Goal: Transaction & Acquisition: Purchase product/service

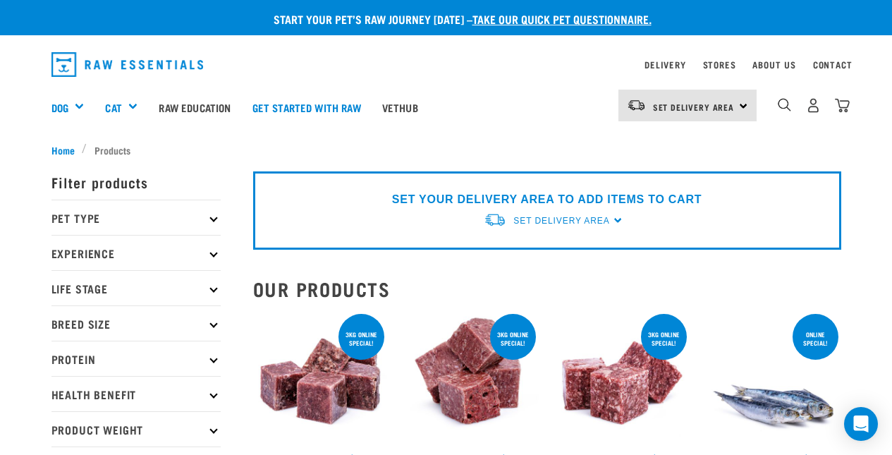
click at [197, 328] on p "Breed Size" at bounding box center [135, 322] width 169 height 35
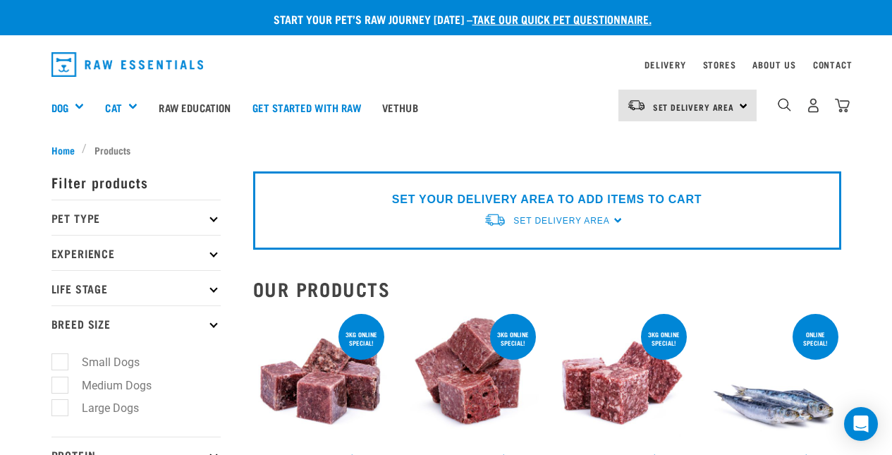
click at [118, 357] on label "Small Dogs" at bounding box center [102, 362] width 86 height 18
click at [61, 357] on input "Small Dogs" at bounding box center [55, 359] width 9 height 9
checkbox input "true"
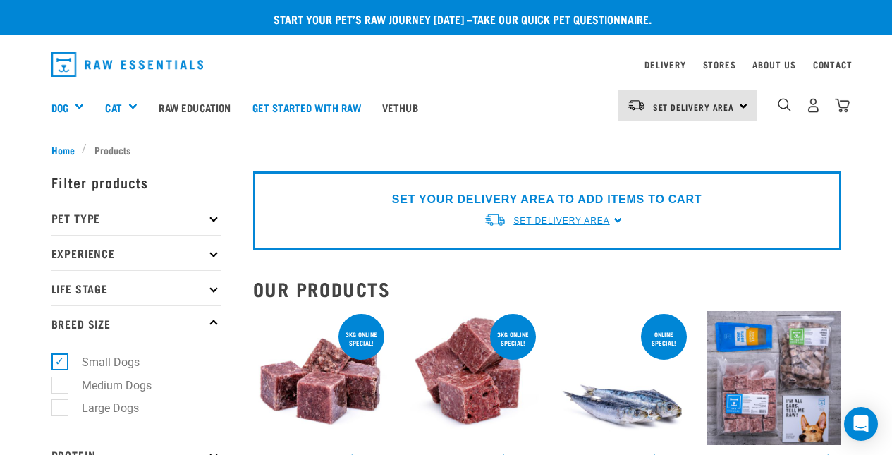
click at [608, 220] on span "Set Delivery Area" at bounding box center [561, 221] width 96 height 10
click at [549, 252] on link "[GEOGRAPHIC_DATA]" at bounding box center [554, 253] width 140 height 23
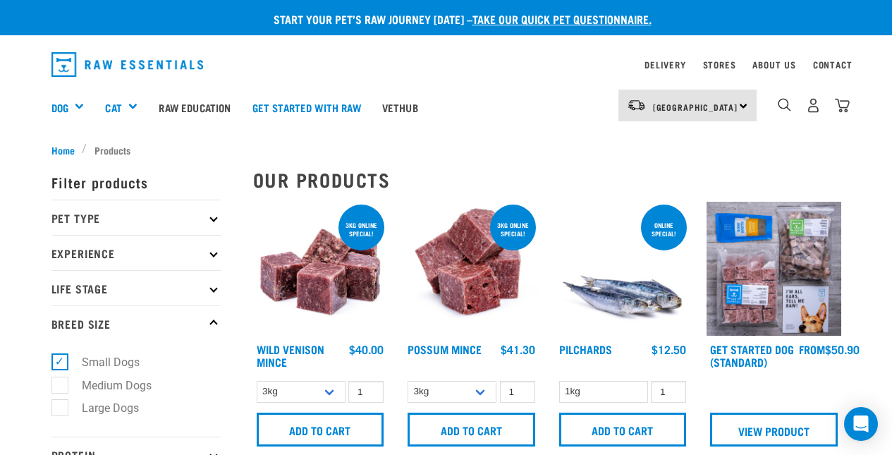
click at [737, 108] on div "[GEOGRAPHIC_DATA] [GEOGRAPHIC_DATA]" at bounding box center [687, 106] width 138 height 32
click at [737, 108] on div "North Island North Island South Island" at bounding box center [687, 106] width 138 height 32
click at [211, 289] on icon at bounding box center [213, 288] width 8 height 8
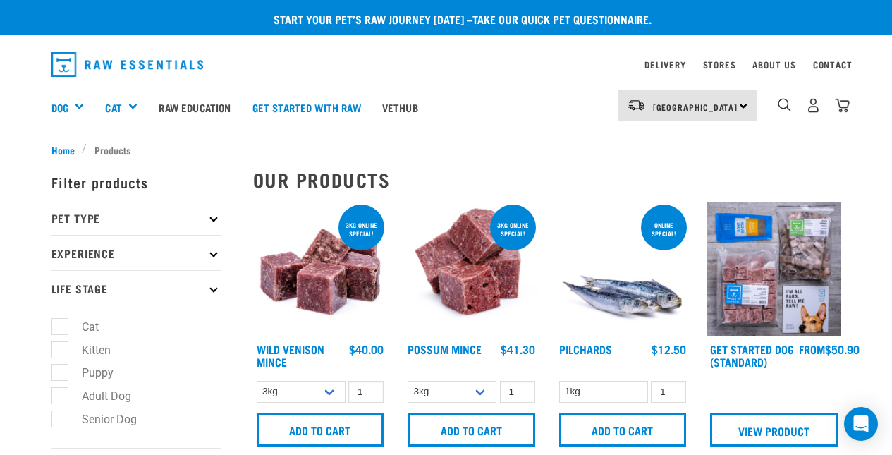
click at [62, 397] on label "Adult Dog" at bounding box center [98, 396] width 78 height 18
click at [61, 397] on input "Adult Dog" at bounding box center [55, 392] width 9 height 9
checkbox input "true"
click at [59, 424] on label "Senior Dog" at bounding box center [100, 419] width 83 height 18
click at [56, 421] on input "Senior Dog" at bounding box center [55, 416] width 9 height 9
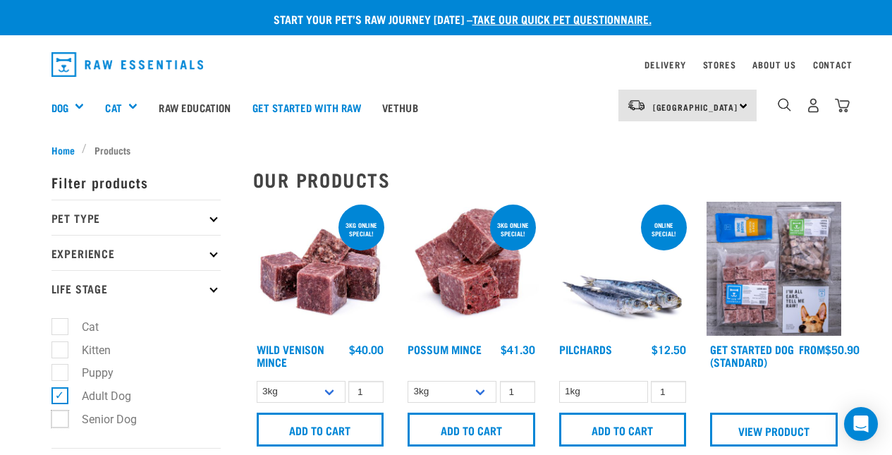
checkbox input "true"
click at [59, 392] on label "Adult Dog" at bounding box center [98, 396] width 78 height 18
click at [59, 392] on input "Adult Dog" at bounding box center [55, 392] width 9 height 9
checkbox input "false"
click at [210, 252] on icon at bounding box center [213, 253] width 8 height 8
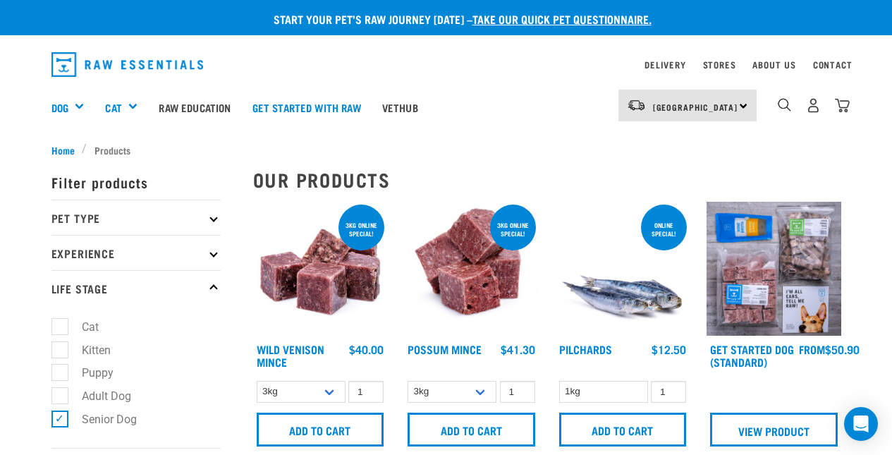
click at [209, 216] on p "Pet Type" at bounding box center [135, 216] width 169 height 35
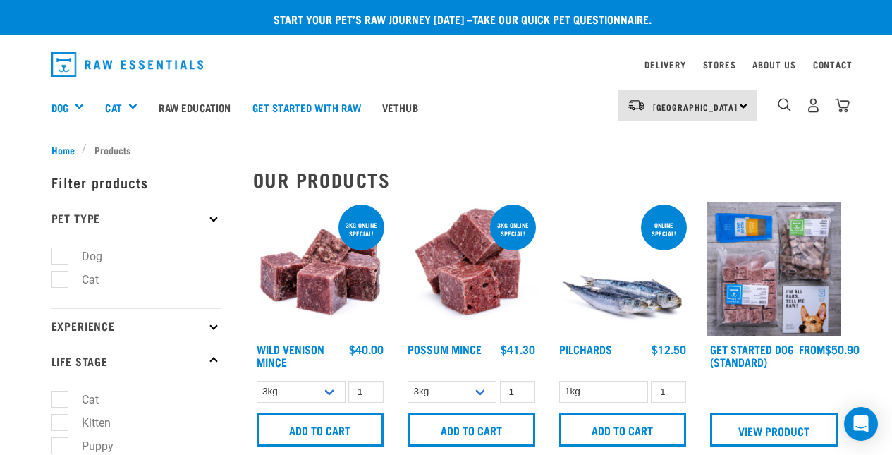
click at [62, 254] on label "Dog" at bounding box center [83, 256] width 49 height 18
click at [61, 254] on input "Dog" at bounding box center [55, 253] width 9 height 9
checkbox input "true"
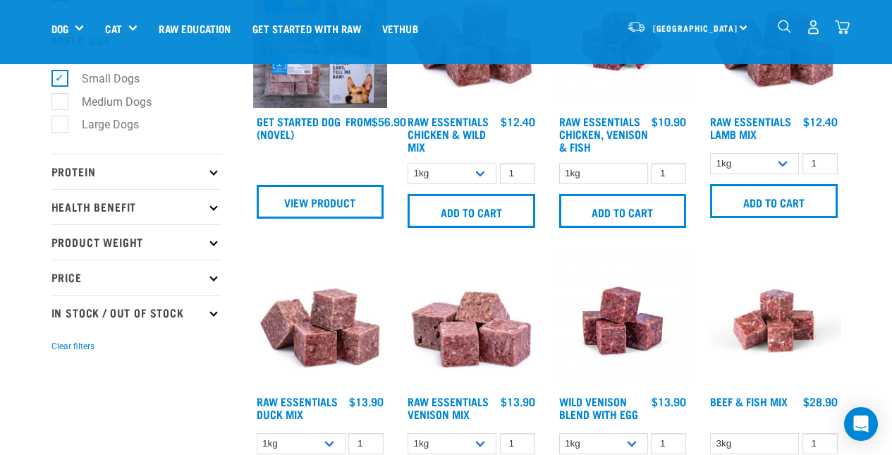
scroll to position [404, 0]
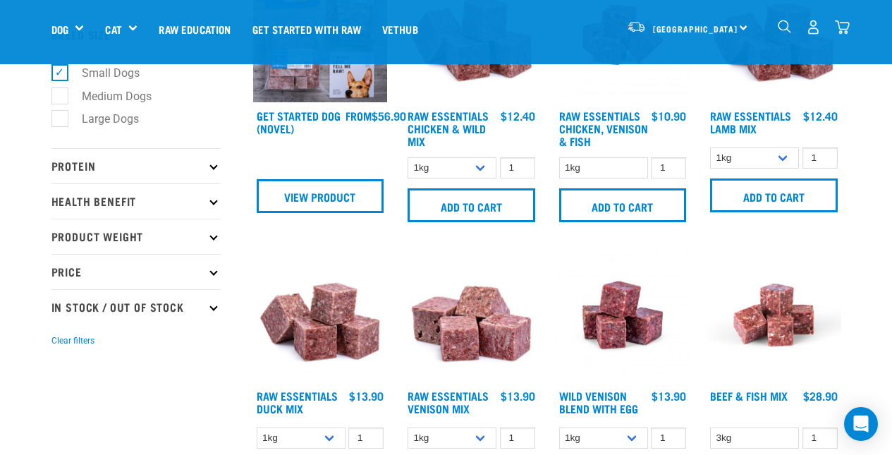
click at [214, 171] on p "Protein" at bounding box center [135, 165] width 169 height 35
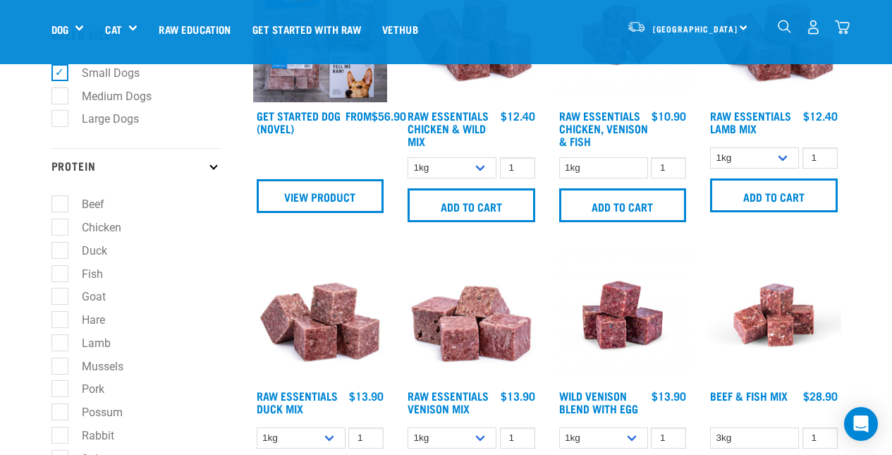
click at [61, 345] on label "Lamb" at bounding box center [87, 343] width 57 height 18
click at [61, 345] on input "Lamb" at bounding box center [55, 340] width 9 height 9
checkbox input "true"
click at [60, 408] on label "Possum" at bounding box center [93, 412] width 69 height 18
click at [60, 408] on input "Possum" at bounding box center [55, 409] width 9 height 9
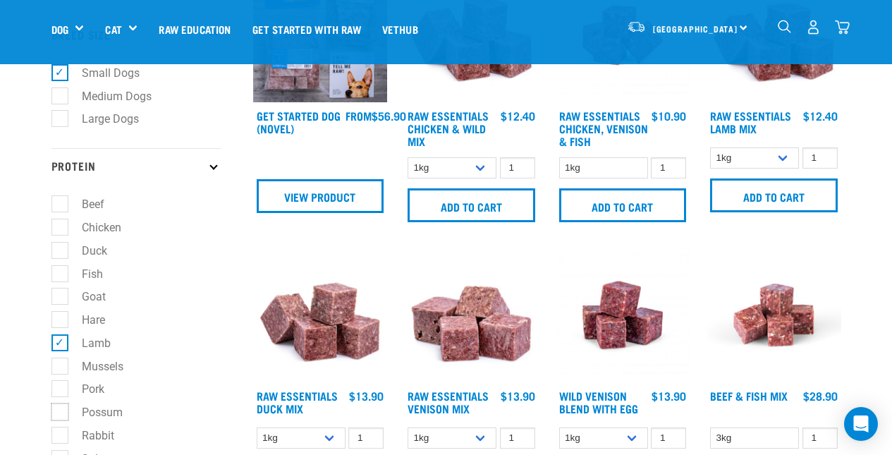
checkbox input "true"
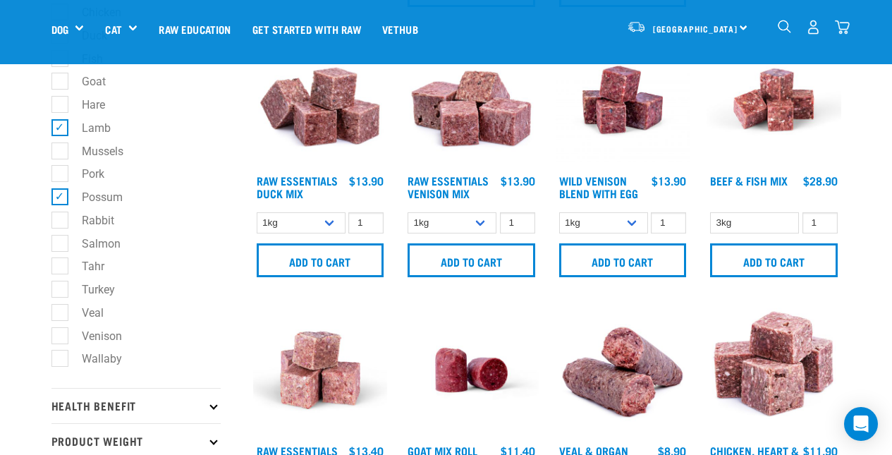
scroll to position [624, 0]
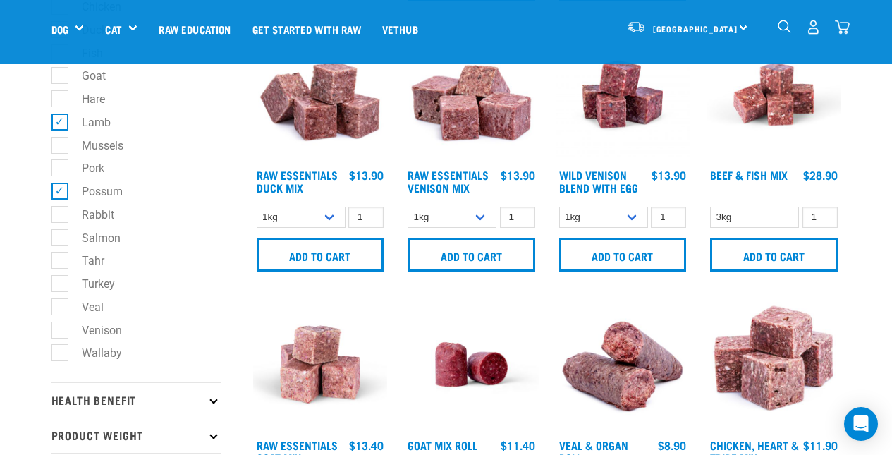
click at [59, 333] on label "Venison" at bounding box center [93, 330] width 68 height 18
click at [57, 332] on input "Venison" at bounding box center [55, 327] width 9 height 9
checkbox input "true"
click at [59, 350] on label "Wallaby" at bounding box center [93, 353] width 68 height 18
click at [59, 350] on input "Wallaby" at bounding box center [55, 350] width 9 height 9
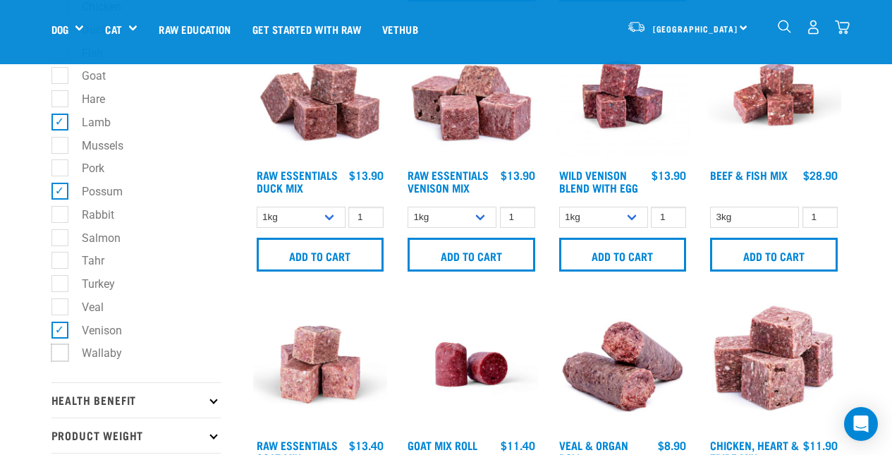
checkbox input "true"
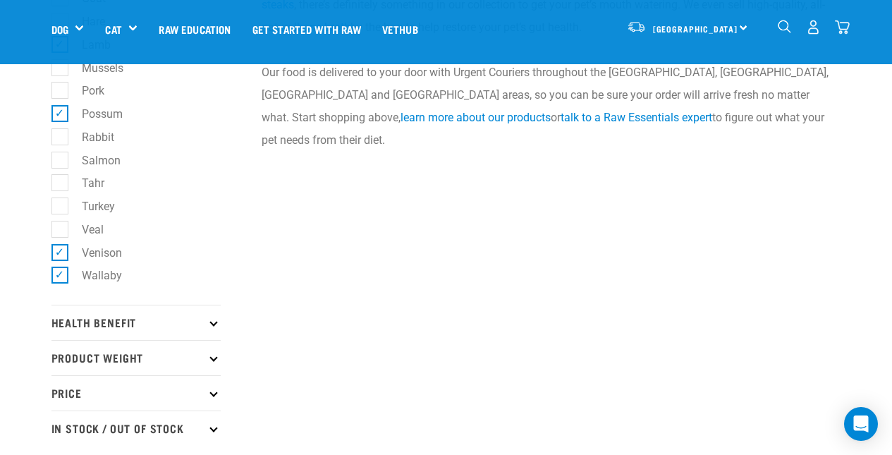
scroll to position [718, 0]
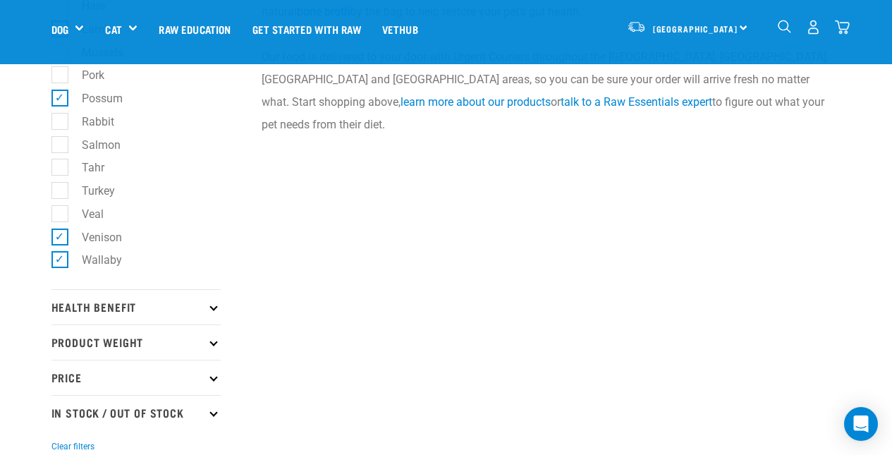
click at [210, 345] on p "Product Weight" at bounding box center [135, 341] width 169 height 35
click at [59, 402] on label "1kg" at bounding box center [82, 404] width 47 height 18
click at [59, 402] on input "1kg" at bounding box center [55, 400] width 9 height 9
checkbox input "true"
click at [59, 379] on label "500g" at bounding box center [86, 380] width 54 height 18
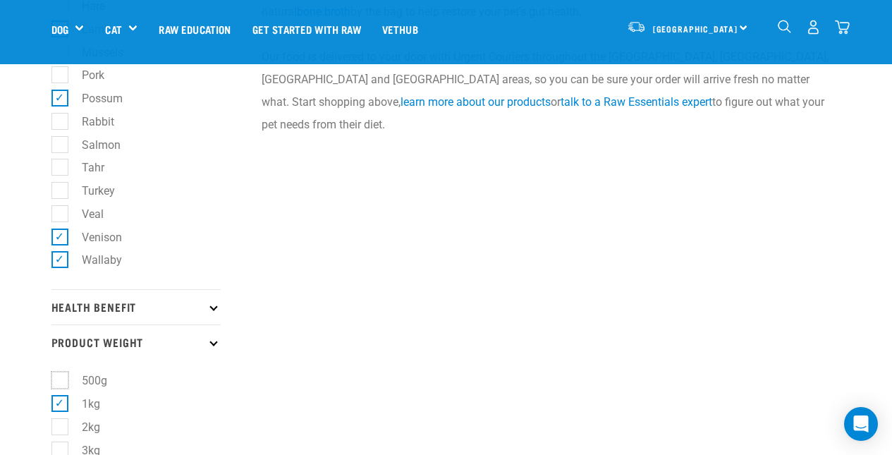
click at [59, 379] on input "500g" at bounding box center [55, 378] width 9 height 9
checkbox input "true"
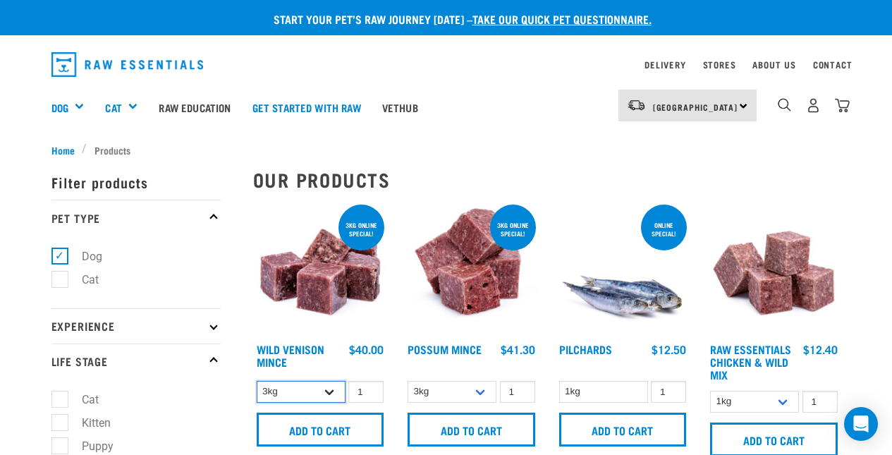
click at [328, 395] on select "3kg 1kg" at bounding box center [301, 392] width 89 height 22
select select "926"
click at [257, 381] on select "3kg 1kg" at bounding box center [301, 392] width 89 height 22
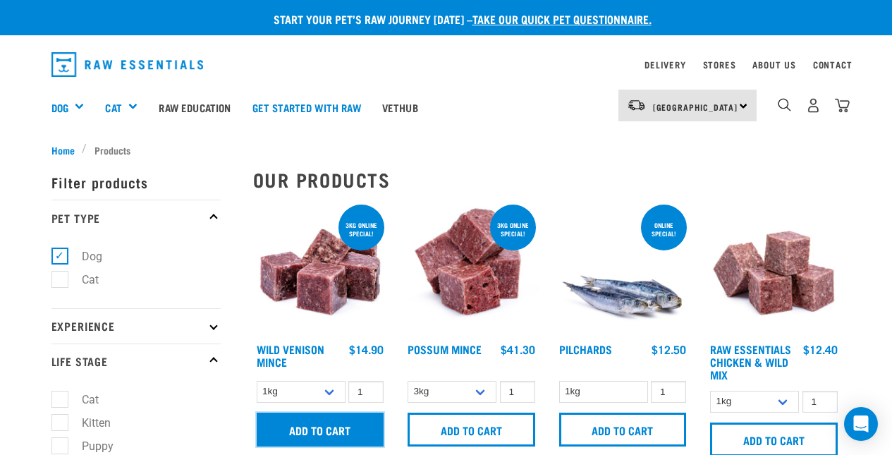
click at [330, 436] on input "Add to cart" at bounding box center [321, 429] width 128 height 34
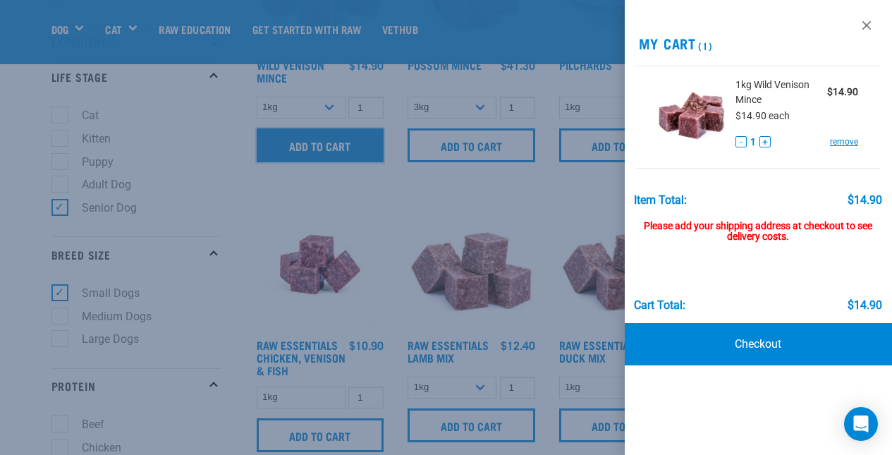
scroll to position [197, 0]
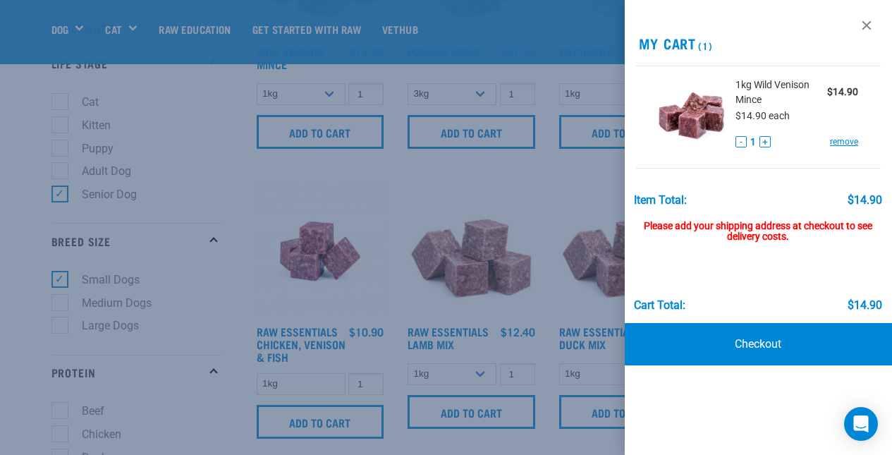
click at [399, 191] on div at bounding box center [446, 227] width 892 height 455
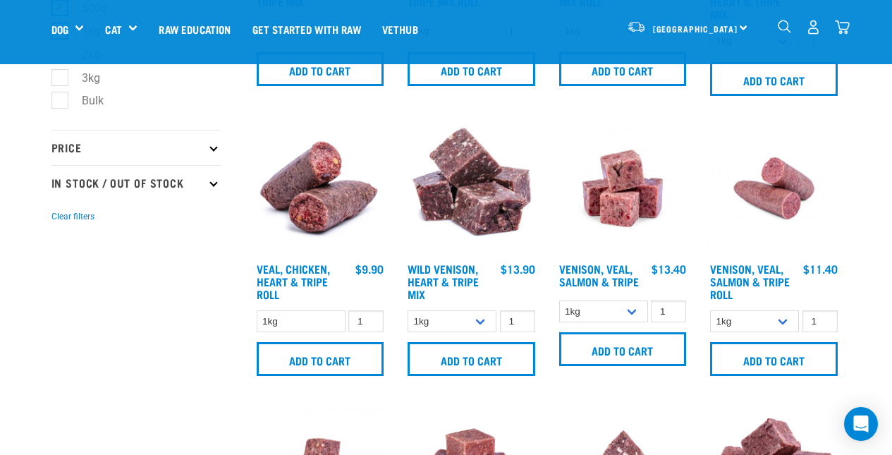
scroll to position [1100, 0]
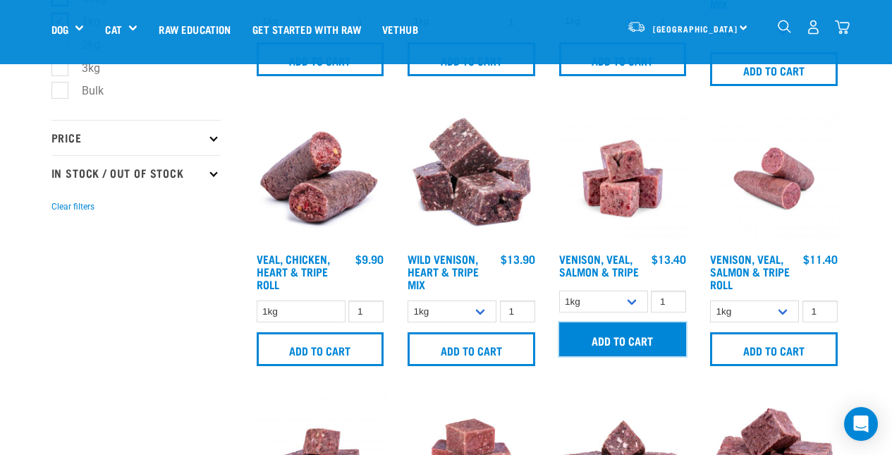
click at [625, 340] on input "Add to cart" at bounding box center [623, 339] width 128 height 34
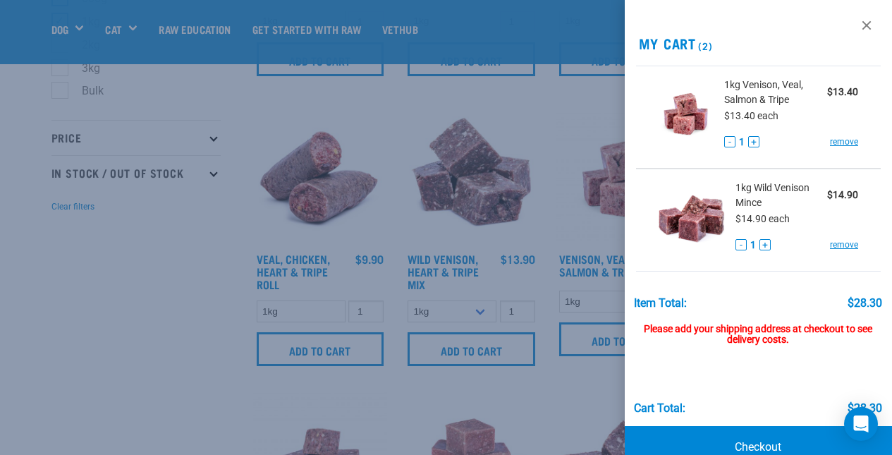
click at [135, 325] on div at bounding box center [446, 227] width 892 height 455
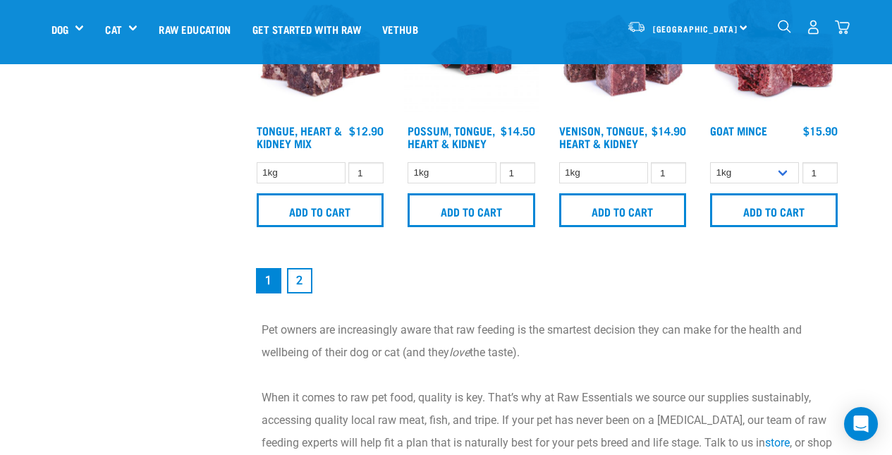
scroll to position [2086, 0]
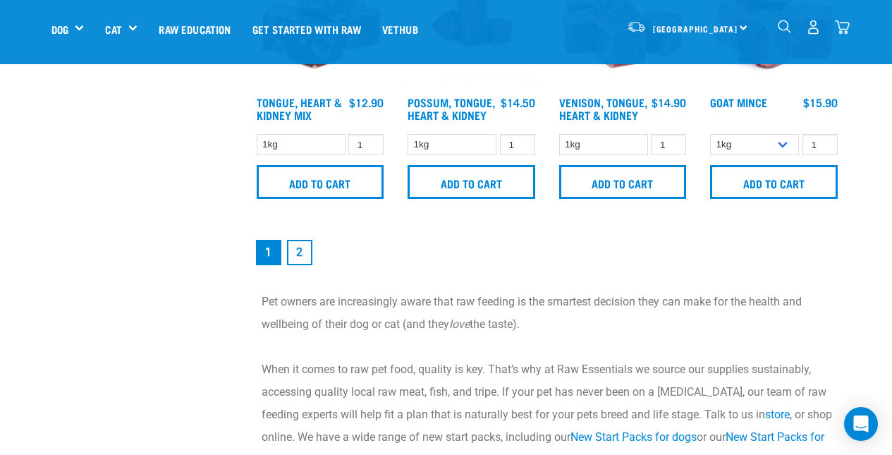
click at [296, 253] on link "2" at bounding box center [299, 252] width 25 height 25
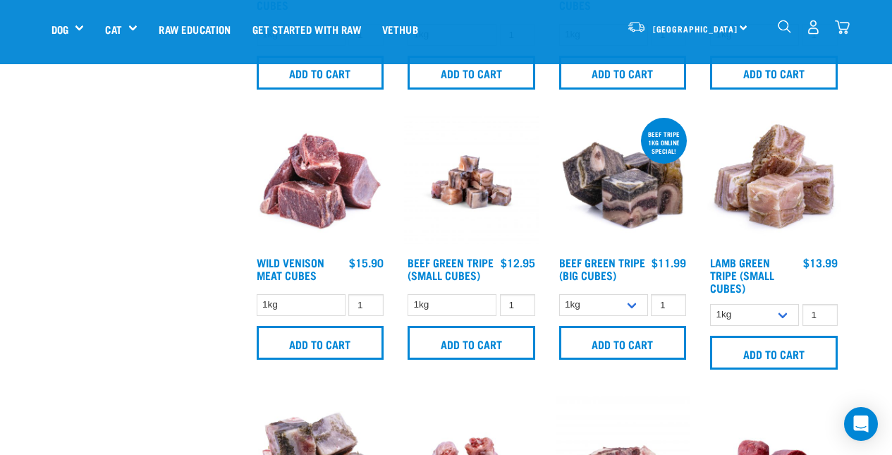
scroll to position [808, 0]
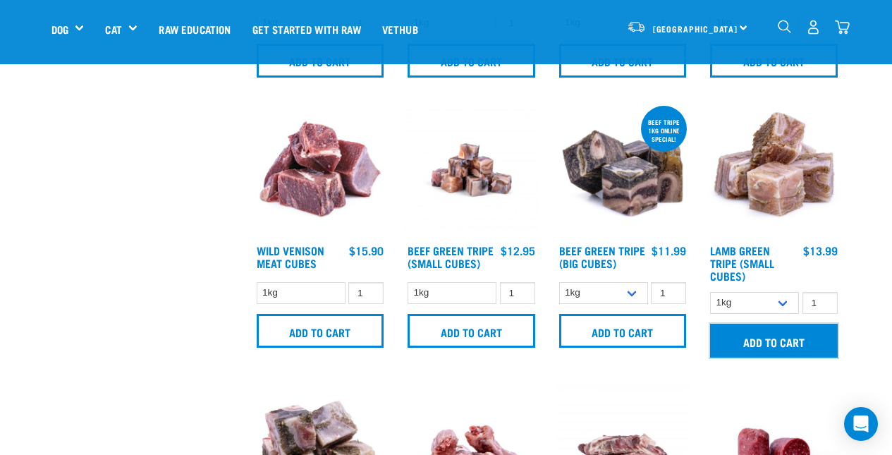
click at [755, 336] on input "Add to cart" at bounding box center [774, 341] width 128 height 34
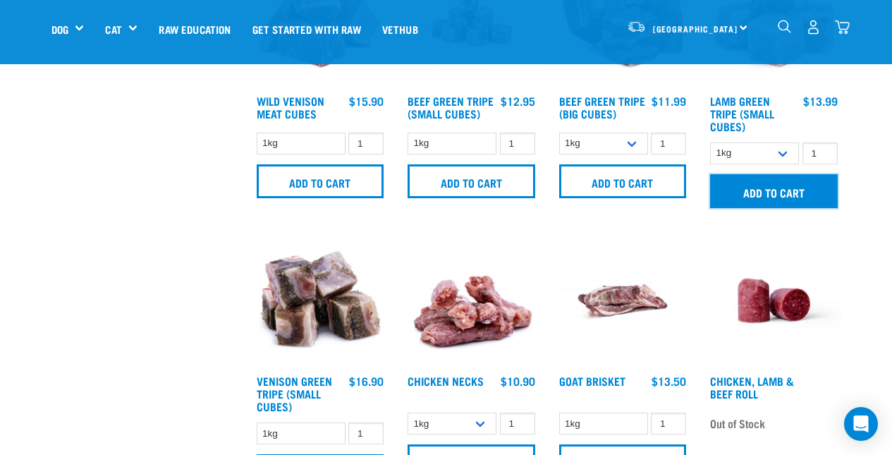
scroll to position [986, 0]
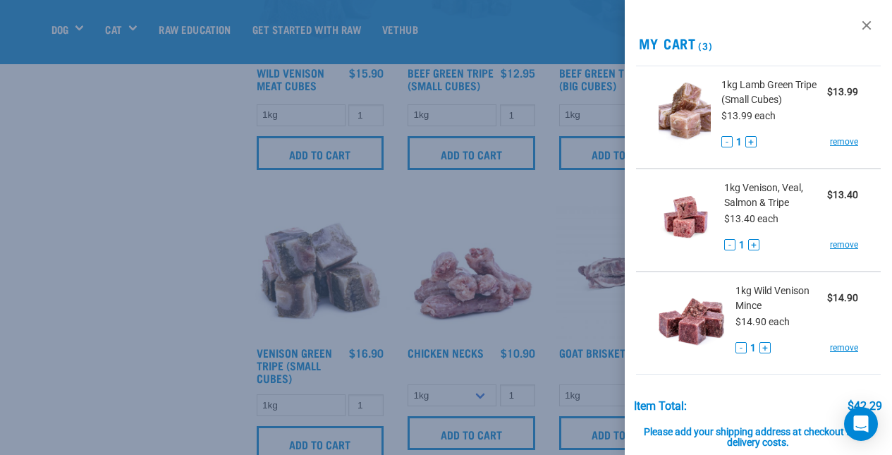
click at [80, 336] on div at bounding box center [446, 227] width 892 height 455
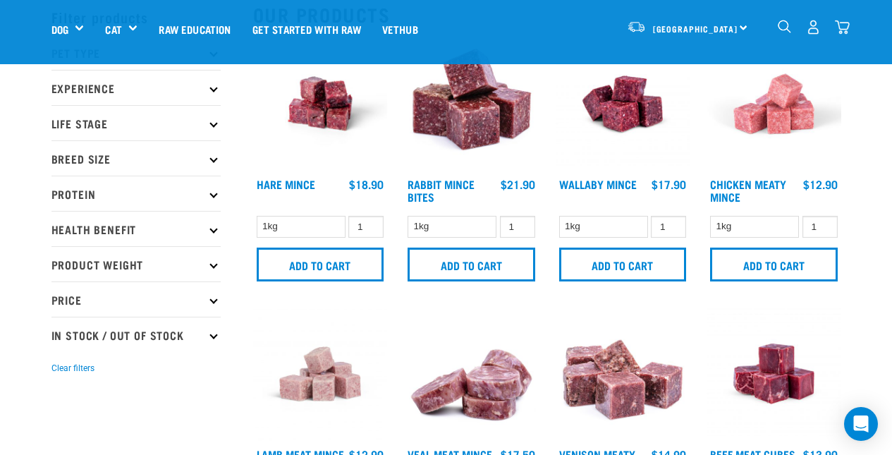
scroll to position [0, 0]
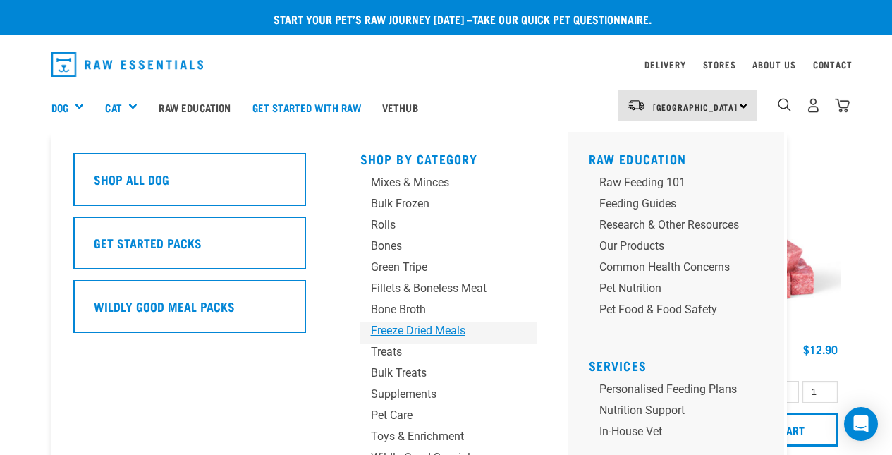
click at [437, 327] on div "Freeze Dried Meals" at bounding box center [437, 330] width 132 height 17
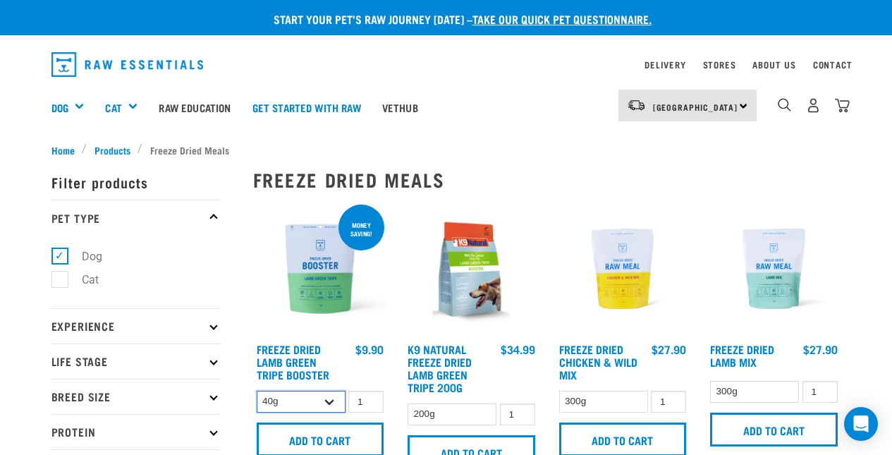
click at [323, 401] on select "40g 200g" at bounding box center [301, 401] width 89 height 22
click at [257, 390] on select "40g 200g" at bounding box center [301, 401] width 89 height 22
click at [324, 400] on select "40g 200g" at bounding box center [301, 401] width 89 height 22
click at [257, 390] on select "40g 200g" at bounding box center [301, 401] width 89 height 22
click at [324, 393] on select "40g 200g" at bounding box center [301, 401] width 89 height 22
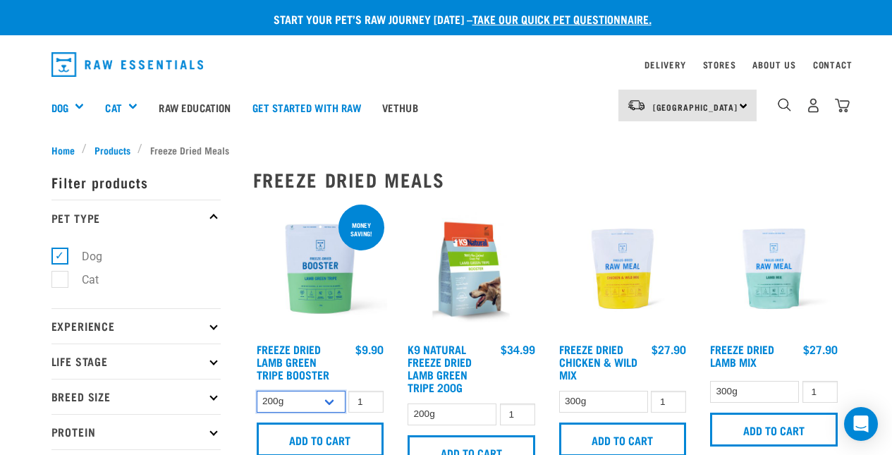
click at [257, 390] on select "40g 200g" at bounding box center [301, 401] width 89 height 22
click at [315, 403] on select "40g 200g" at bounding box center [301, 401] width 89 height 22
click at [257, 390] on select "40g 200g" at bounding box center [301, 401] width 89 height 22
click at [327, 399] on select "40g 200g" at bounding box center [301, 401] width 89 height 22
select select "348055"
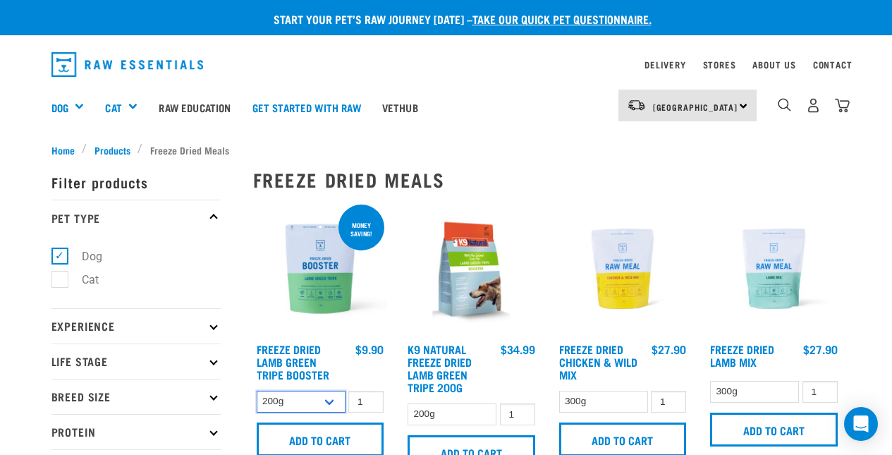
click at [257, 390] on select "40g 200g" at bounding box center [301, 401] width 89 height 22
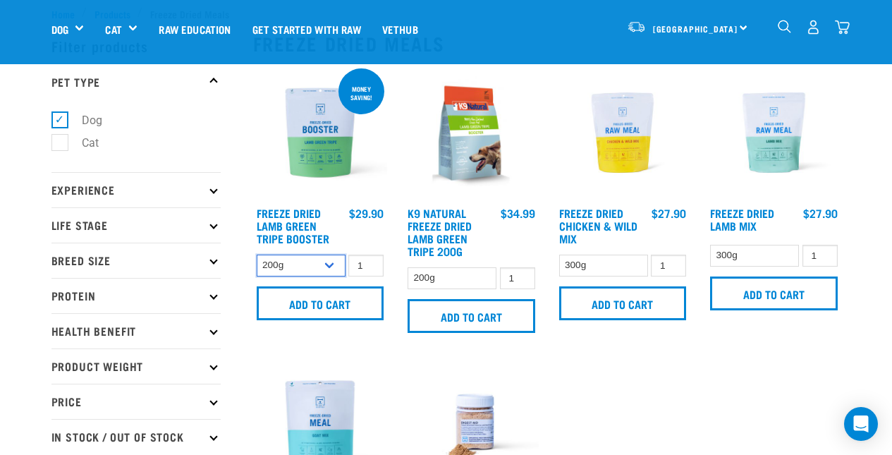
scroll to position [49, 0]
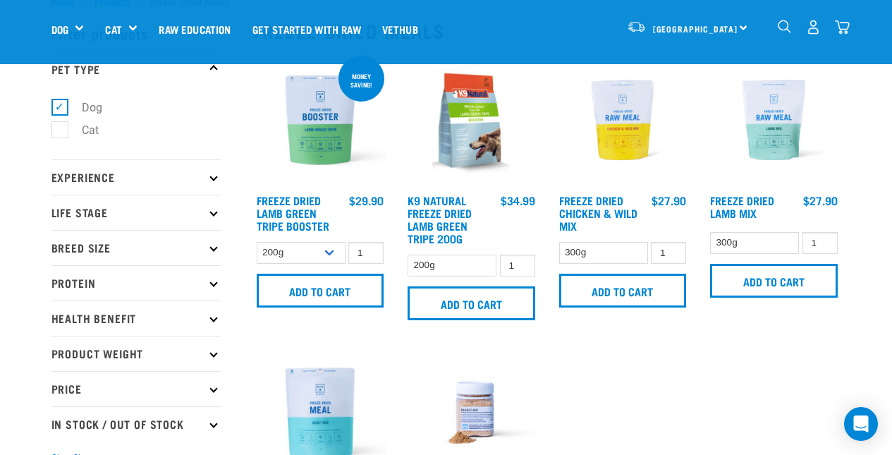
click at [312, 142] on img at bounding box center [320, 120] width 135 height 135
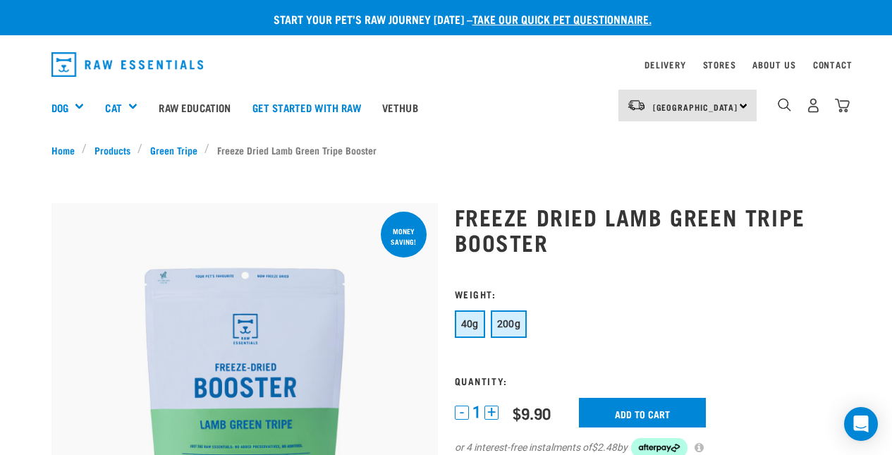
click at [512, 326] on span "200g" at bounding box center [509, 323] width 24 height 11
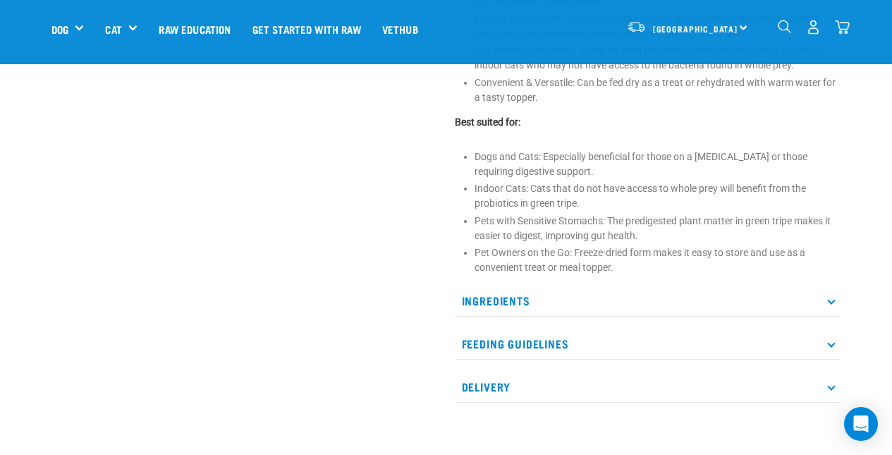
scroll to position [600, 0]
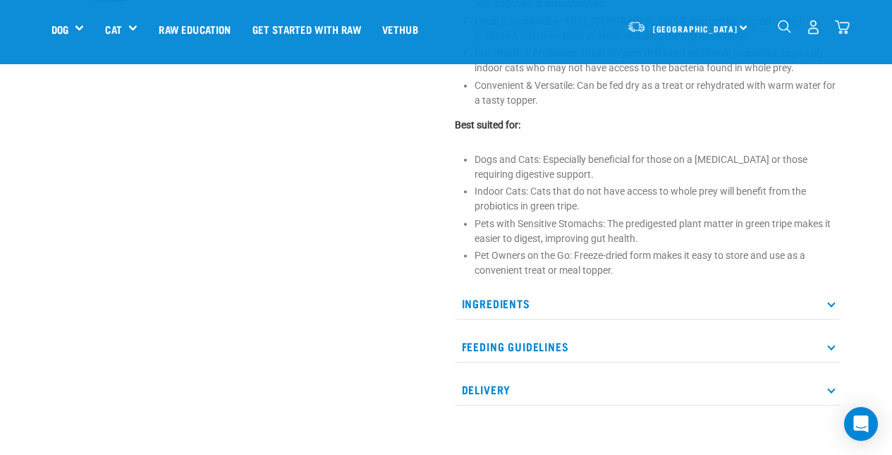
click at [831, 306] on icon at bounding box center [831, 304] width 8 height 8
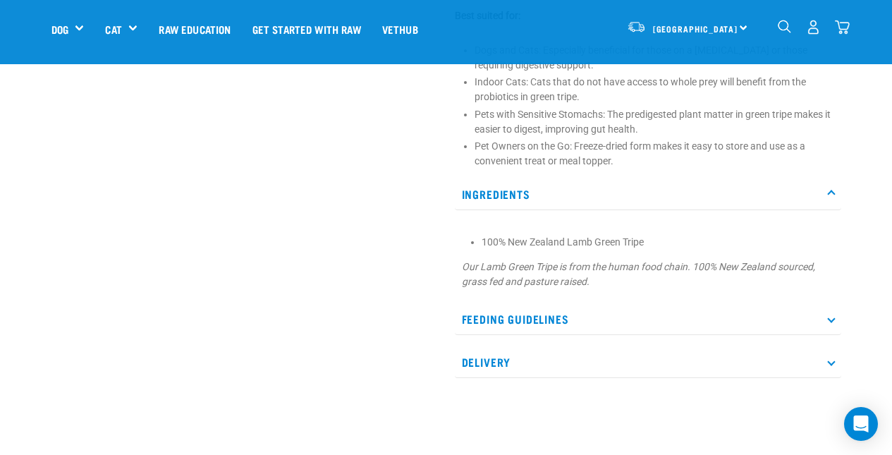
scroll to position [756, 0]
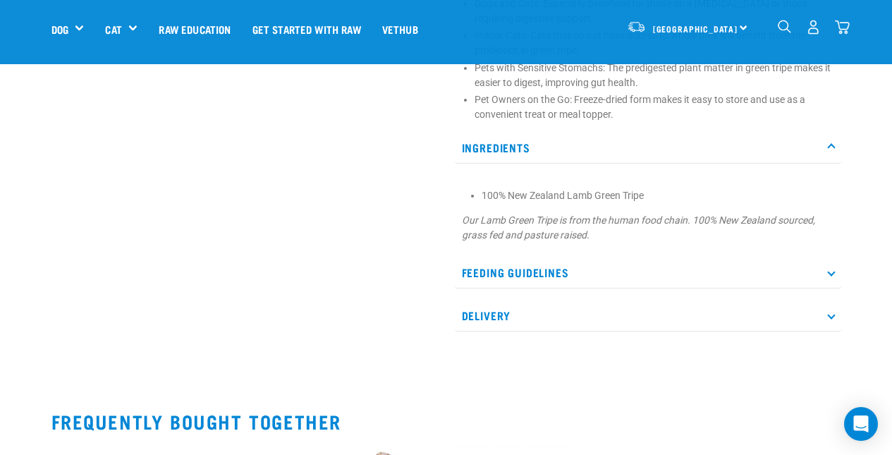
click at [830, 269] on icon at bounding box center [831, 273] width 8 height 8
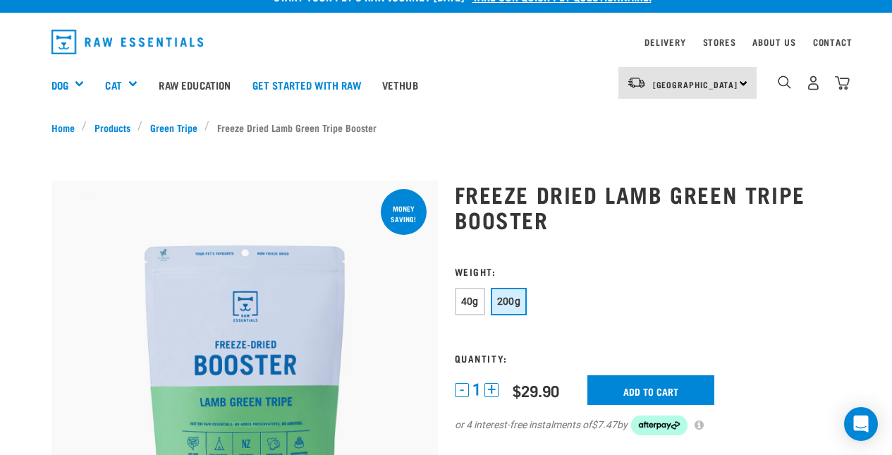
scroll to position [0, 0]
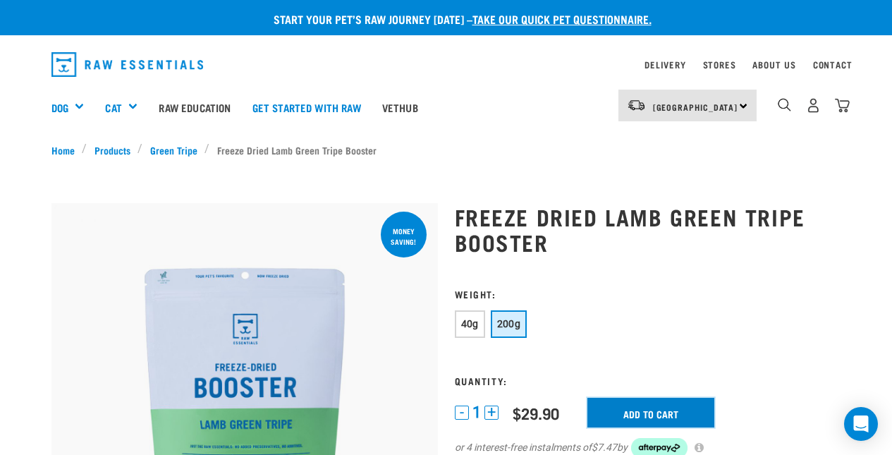
click at [632, 408] on input "Add to cart" at bounding box center [650, 413] width 127 height 30
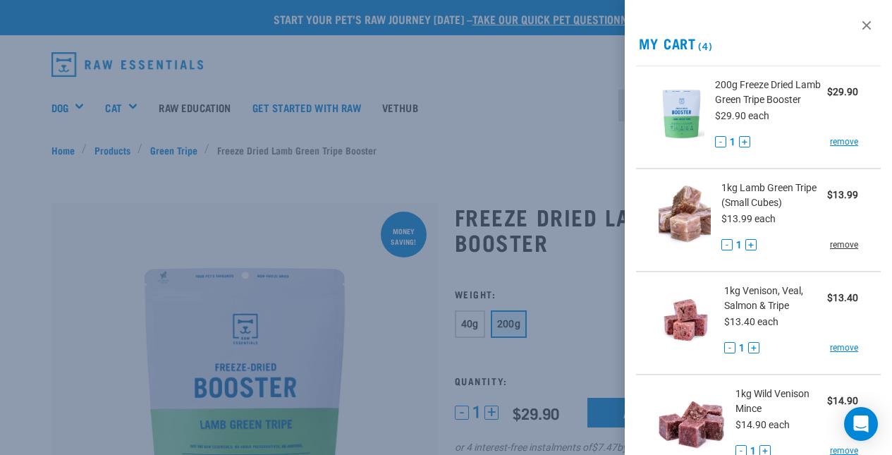
click at [835, 251] on link "remove" at bounding box center [844, 244] width 28 height 13
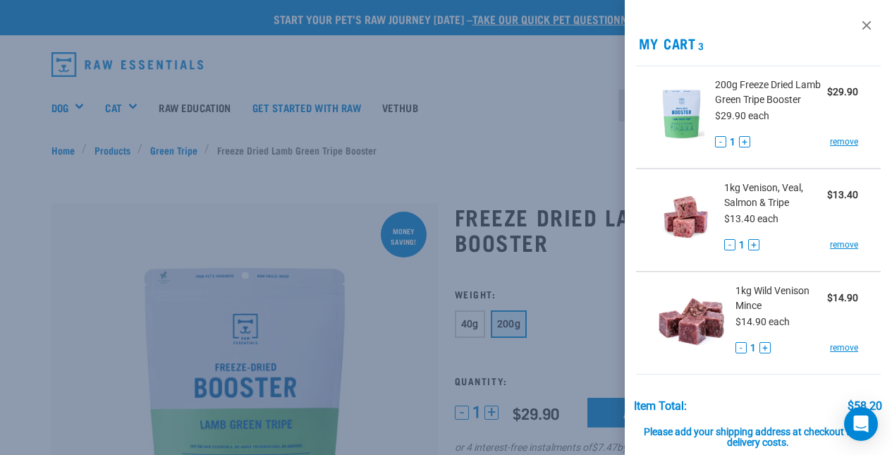
click at [63, 107] on div at bounding box center [446, 227] width 892 height 455
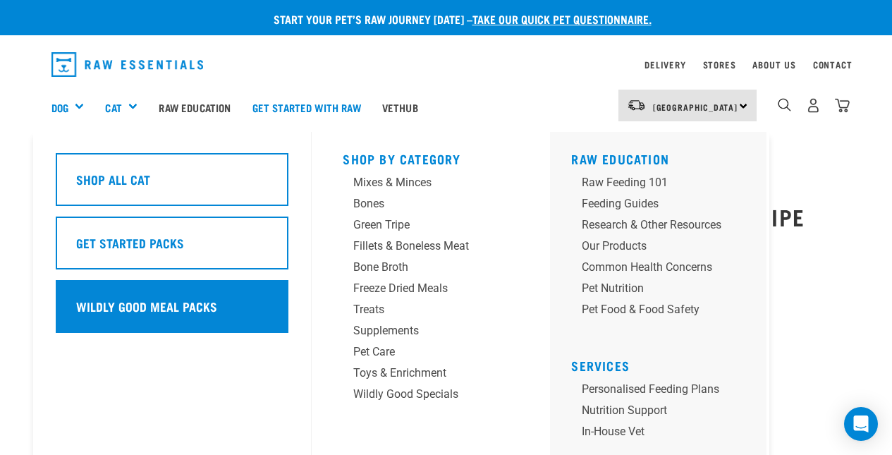
click at [171, 317] on div "Wildly Good Meal Packs" at bounding box center [172, 306] width 233 height 53
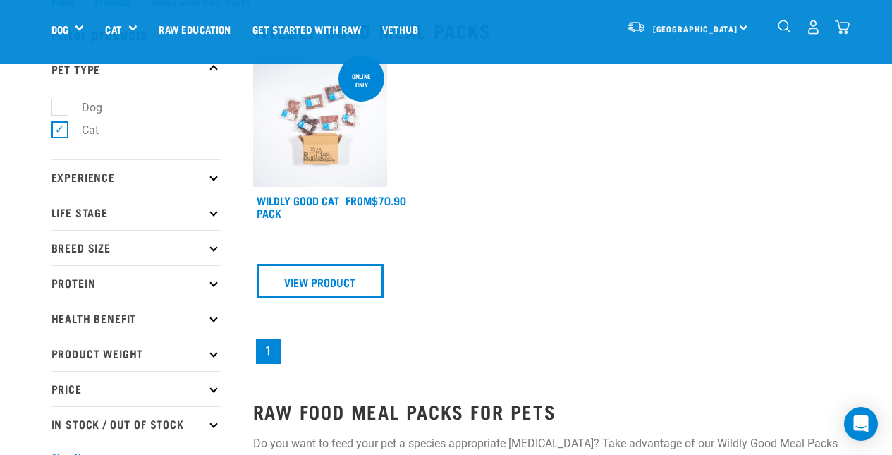
scroll to position [35, 0]
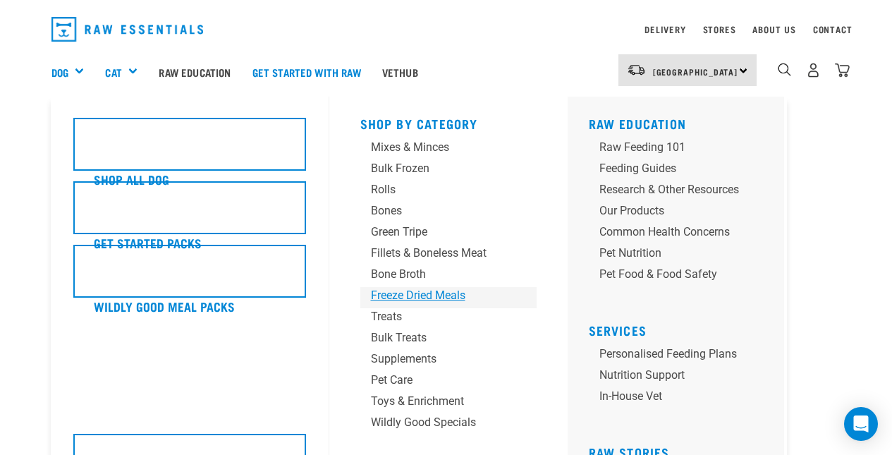
click at [400, 297] on div "Freeze Dried Meals" at bounding box center [437, 295] width 132 height 17
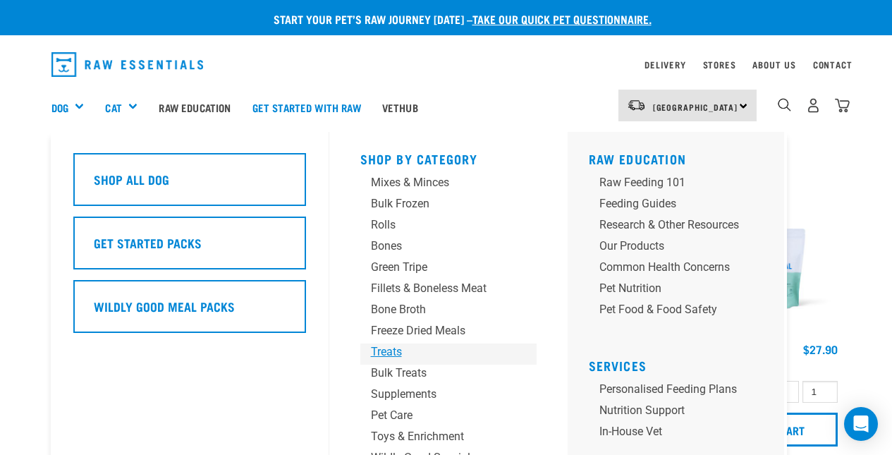
click at [383, 346] on div "Treats" at bounding box center [437, 351] width 132 height 17
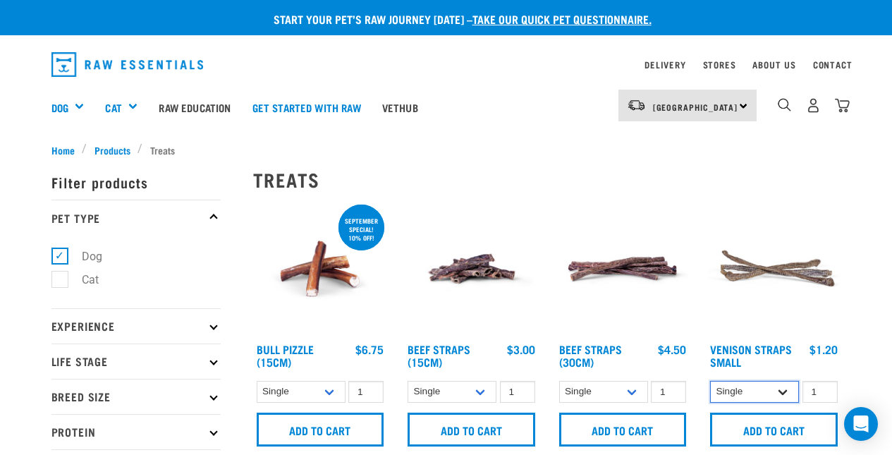
click at [786, 392] on select "Single 10 per pack 25 per pack" at bounding box center [754, 392] width 89 height 22
select select "699401"
click at [710, 381] on select "Single 10 per pack 25 per pack" at bounding box center [754, 392] width 89 height 22
click at [784, 386] on select "Single 10 per pack 25 per pack" at bounding box center [754, 392] width 89 height 22
click at [710, 381] on select "Single 10 per pack 25 per pack" at bounding box center [754, 392] width 89 height 22
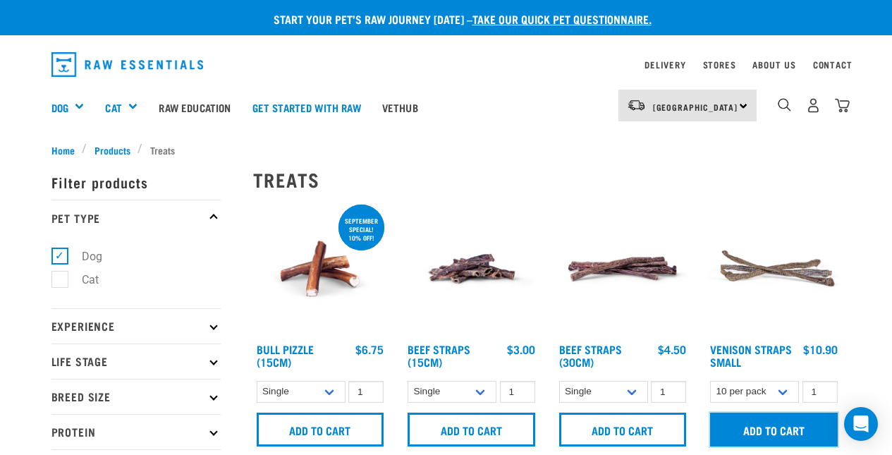
click at [762, 431] on input "Add to cart" at bounding box center [774, 429] width 128 height 34
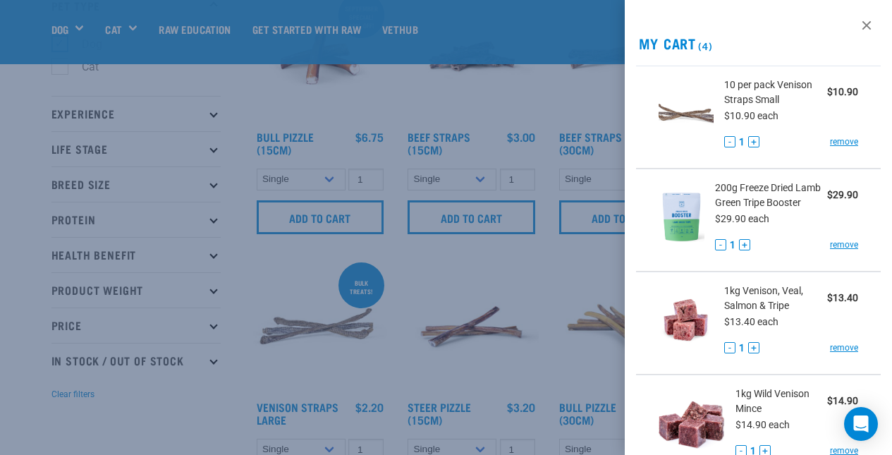
scroll to position [169, 0]
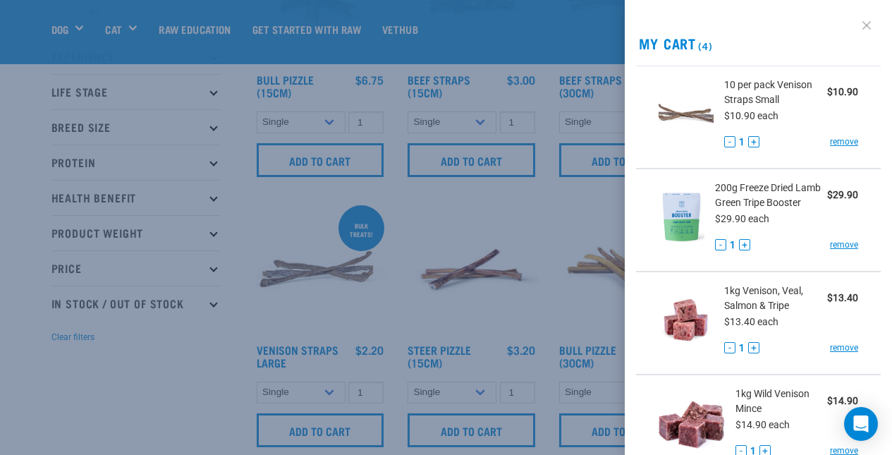
click at [855, 25] on link at bounding box center [866, 25] width 23 height 23
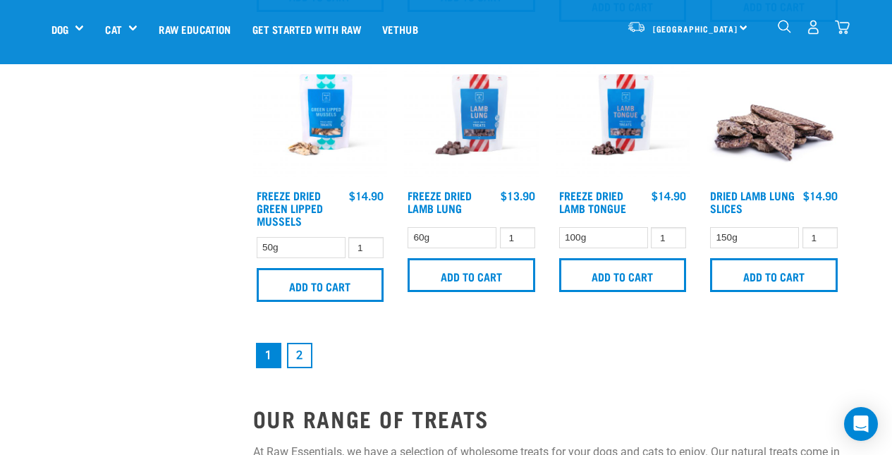
scroll to position [1952, 0]
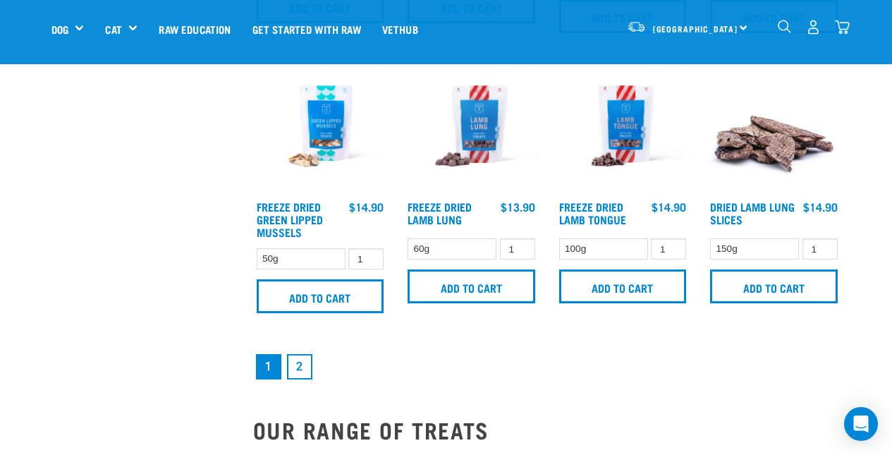
click at [304, 362] on link "2" at bounding box center [299, 366] width 25 height 25
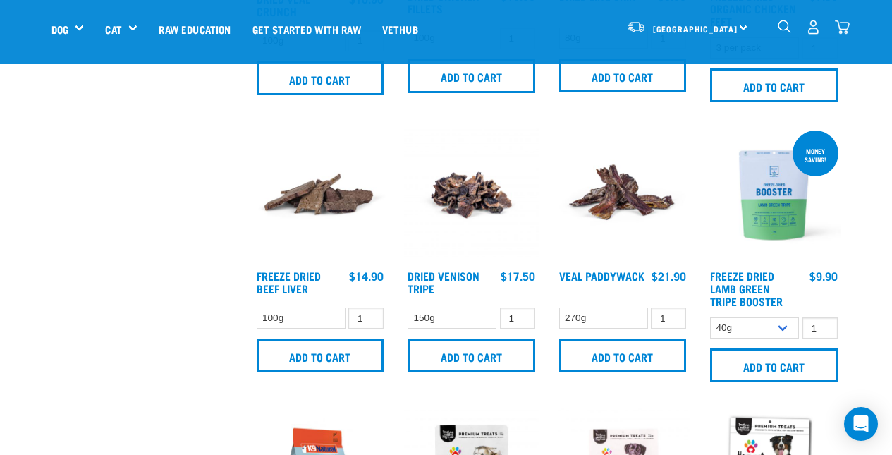
scroll to position [796, 0]
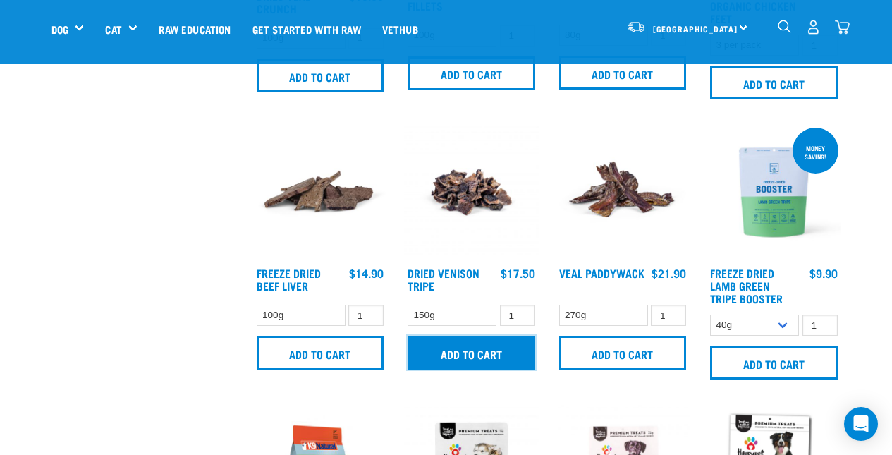
click at [474, 354] on input "Add to cart" at bounding box center [471, 353] width 128 height 34
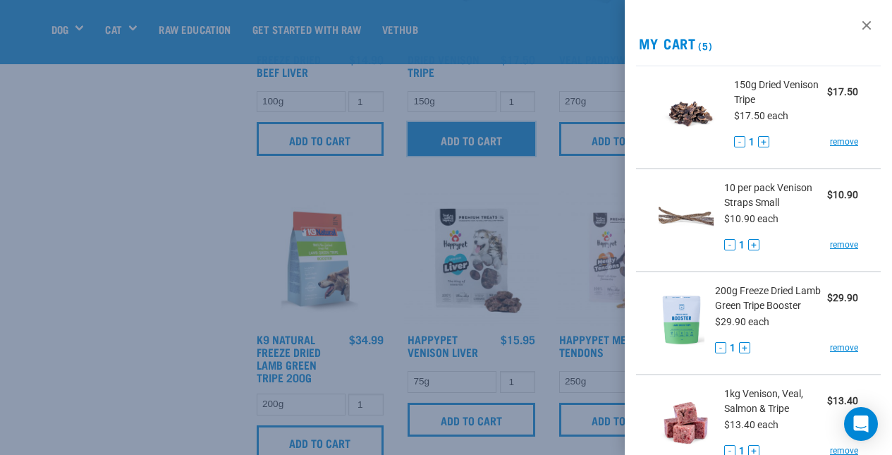
scroll to position [1022, 0]
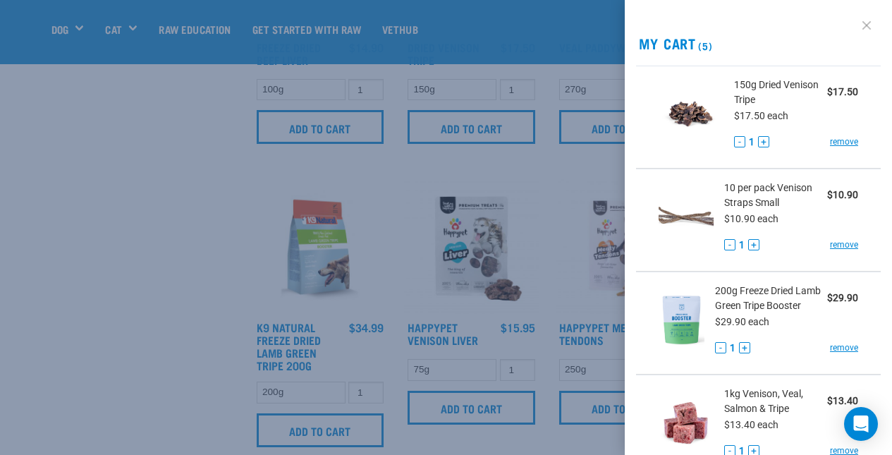
click at [857, 25] on link at bounding box center [866, 25] width 23 height 23
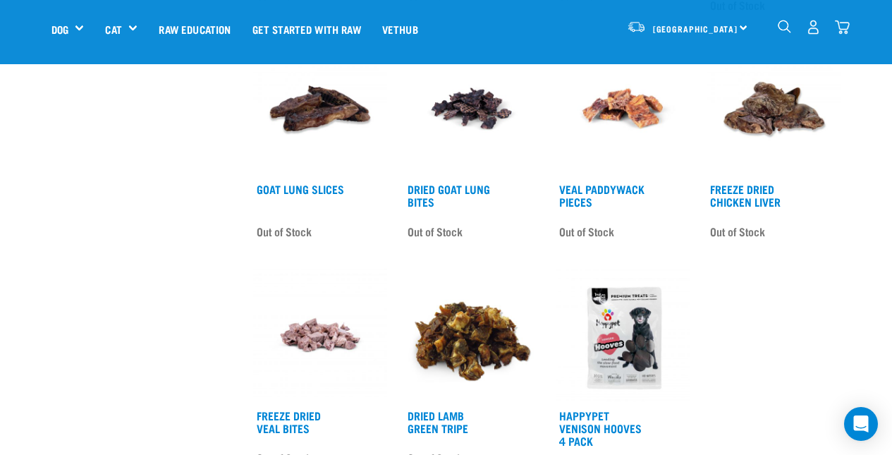
scroll to position [1689, 0]
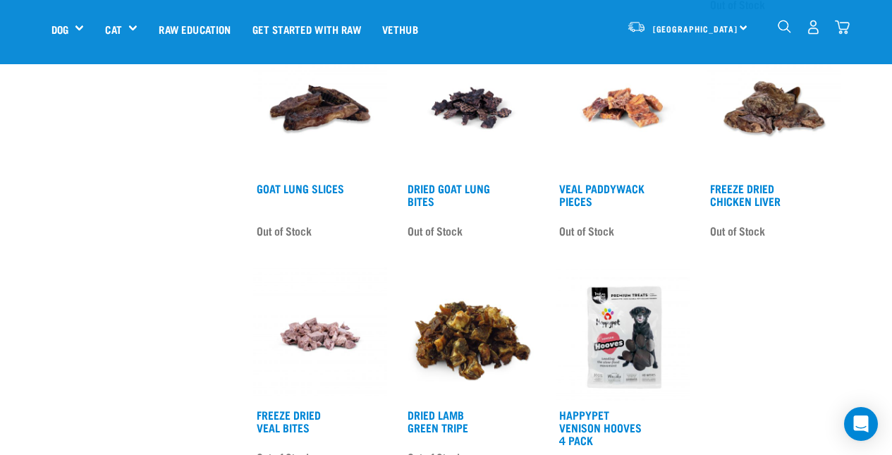
click at [843, 26] on img "dropdown navigation" at bounding box center [842, 27] width 15 height 15
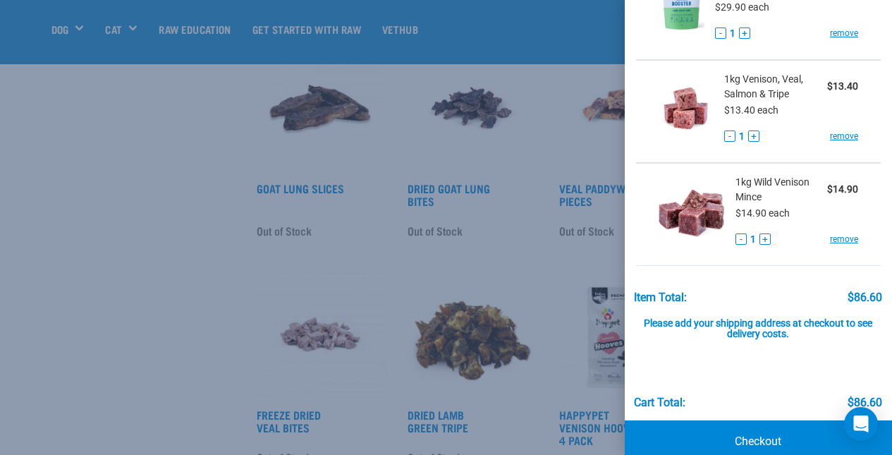
scroll to position [354, 0]
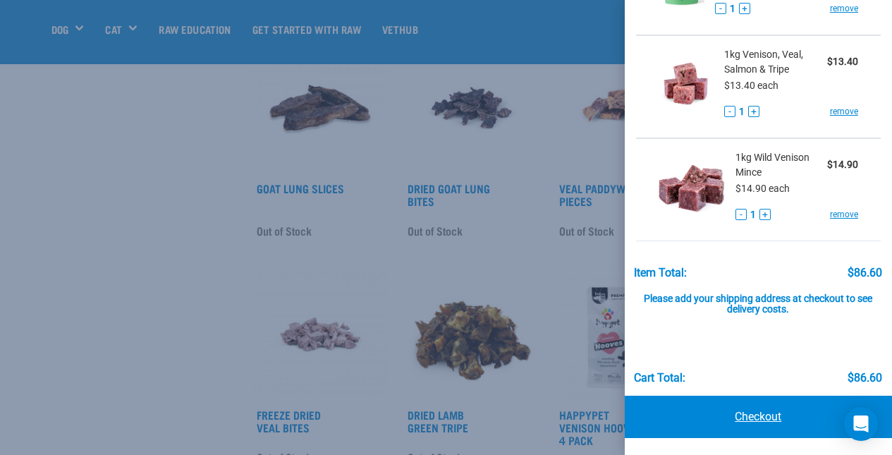
click at [725, 417] on link "Checkout" at bounding box center [758, 416] width 268 height 42
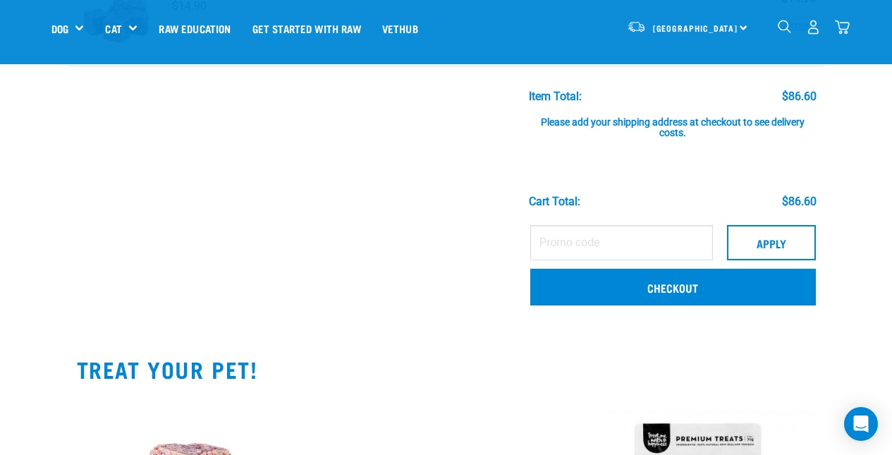
scroll to position [470, 0]
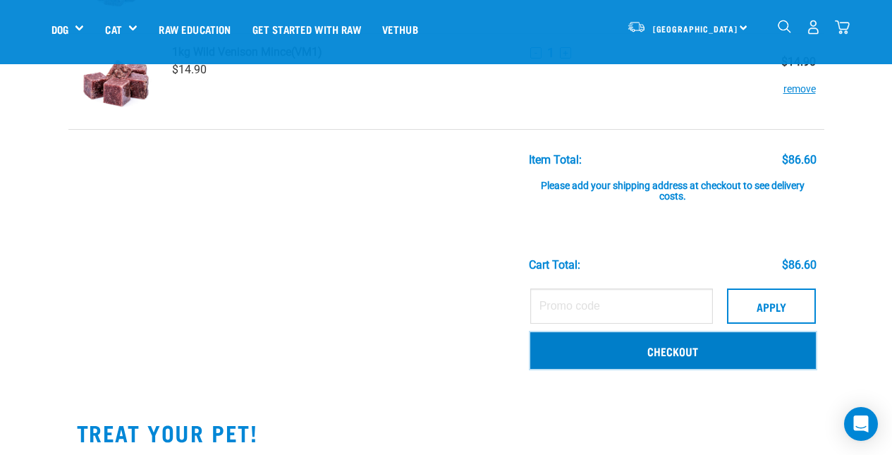
click at [671, 355] on link "Checkout" at bounding box center [672, 350] width 285 height 37
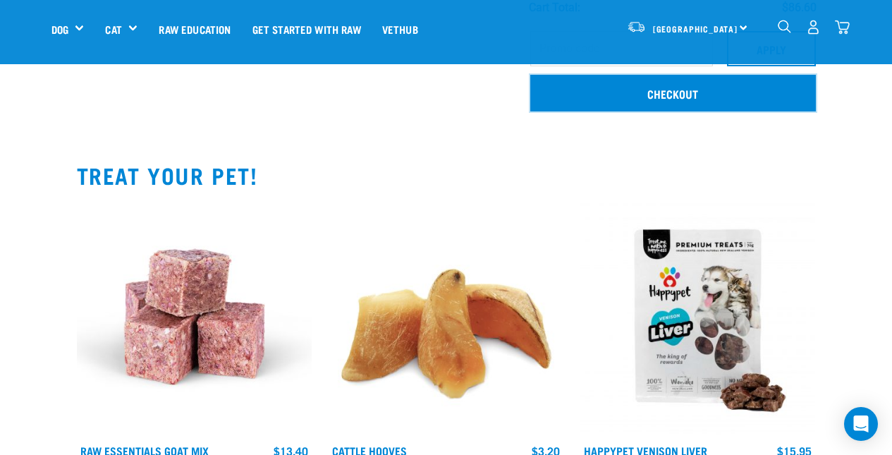
scroll to position [744, 0]
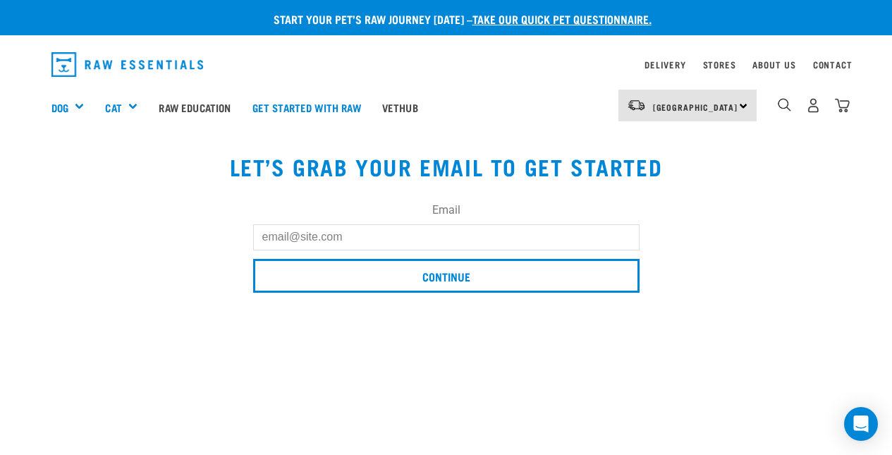
click at [288, 238] on input "Email" at bounding box center [446, 236] width 386 height 25
type input "[PERSON_NAME][EMAIL_ADDRESS][PERSON_NAME][DOMAIN_NAME]"
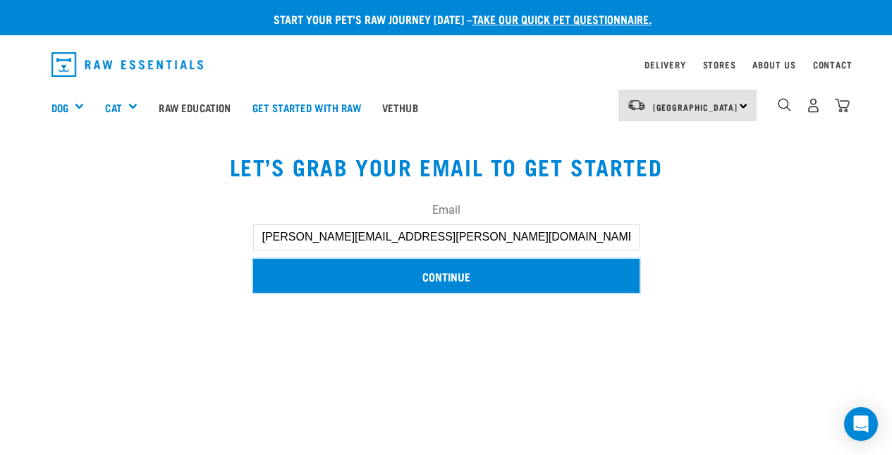
click at [450, 276] on input "Continue" at bounding box center [446, 276] width 386 height 34
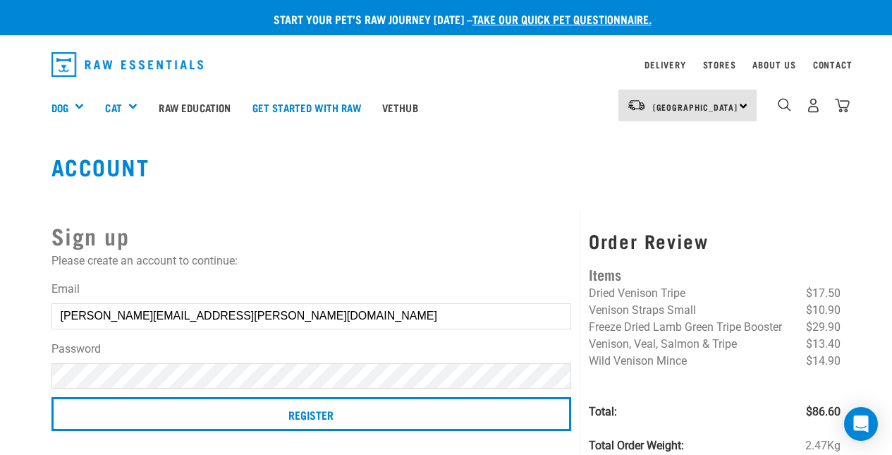
drag, startPoint x: 225, startPoint y: 324, endPoint x: 35, endPoint y: 313, distance: 189.9
click at [35, 313] on div "Start your pet’s raw journey today – take our quick pet questionnaire. Delivery…" at bounding box center [446, 239] width 892 height 479
click at [128, 307] on input "tanya.ho" at bounding box center [311, 315] width 520 height 25
type input "tanya.horsford@gmail.com"
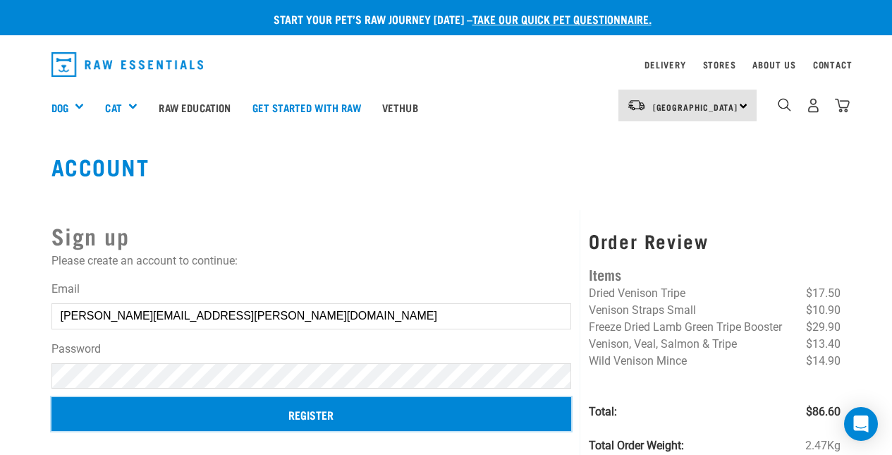
click at [307, 416] on input "Register" at bounding box center [311, 414] width 520 height 34
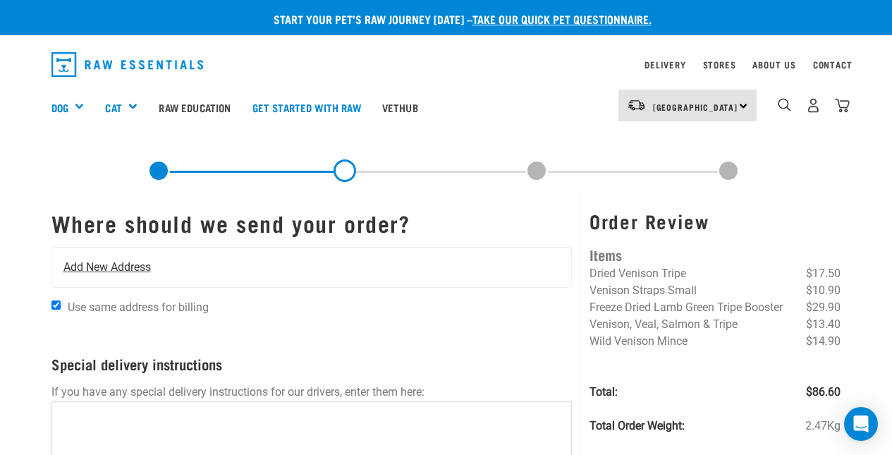
click at [127, 261] on span "Add New Address" at bounding box center [106, 267] width 87 height 17
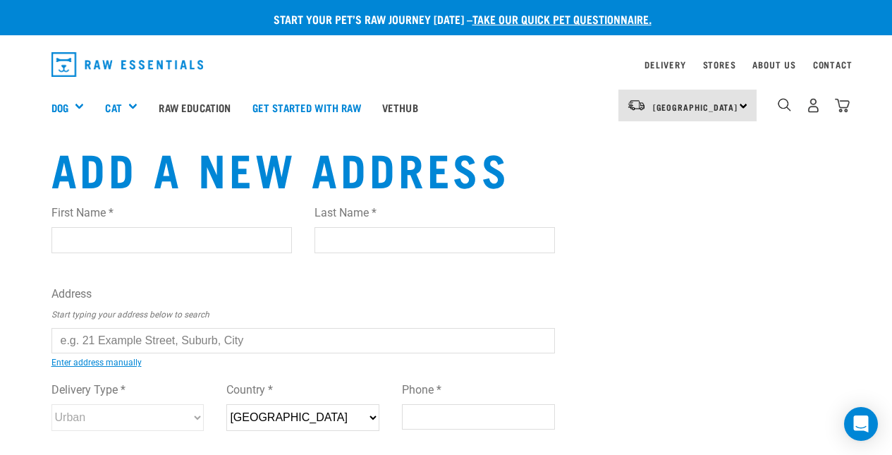
click at [147, 238] on input "First Name *" at bounding box center [171, 239] width 240 height 25
type input "[PERSON_NAME]"
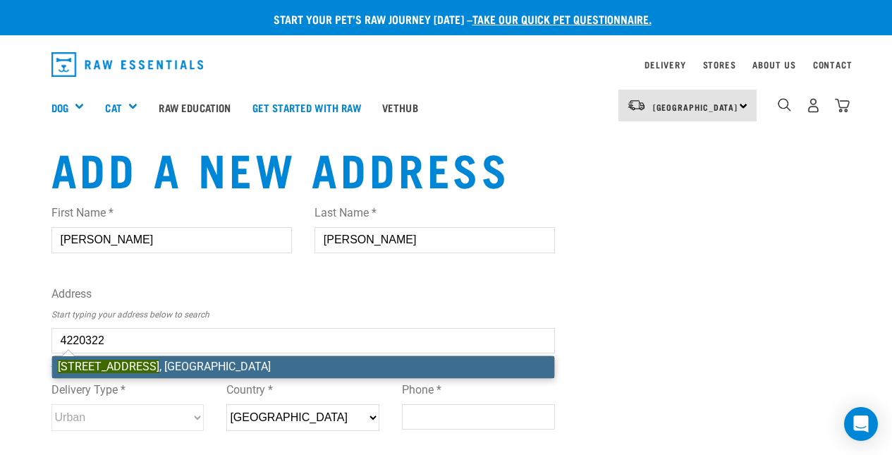
click at [211, 362] on li "[STREET_ADDRESS]" at bounding box center [303, 366] width 503 height 21
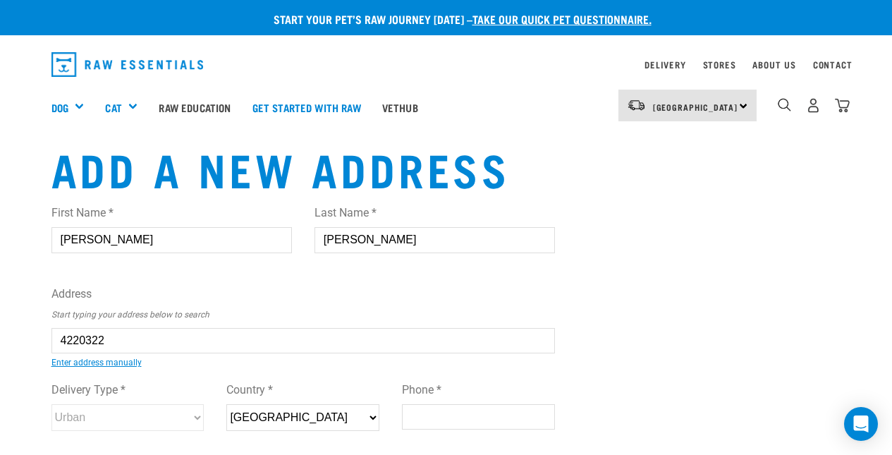
type input "[STREET_ADDRESS]"
type input "[GEOGRAPHIC_DATA]"
select select "AUK"
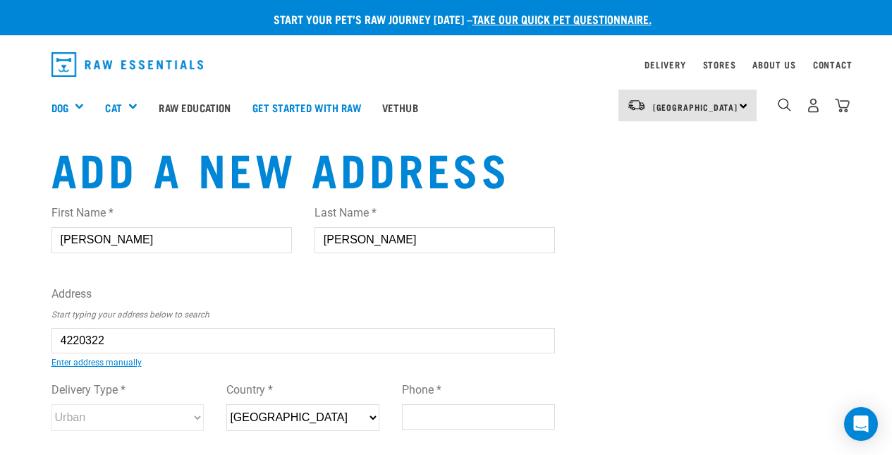
type input "0632"
select select "Urban"
type input "104/1 Rose Garden Lane, Albany, Auckland 0632"
click at [472, 415] on input "Phone *" at bounding box center [478, 416] width 153 height 25
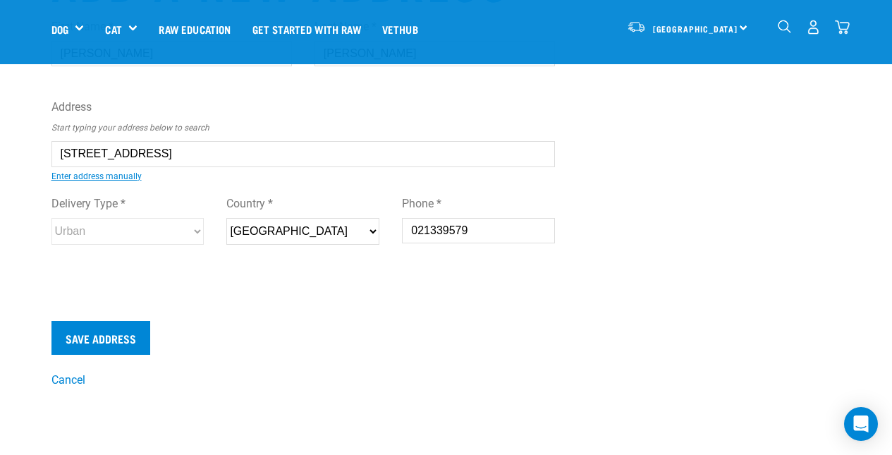
scroll to position [78, 0]
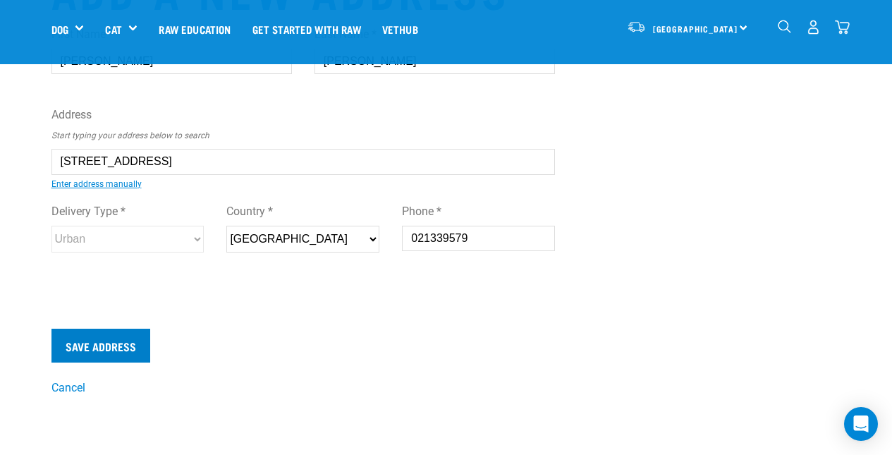
type input "021339579"
click at [106, 347] on input "Save Address" at bounding box center [100, 345] width 99 height 34
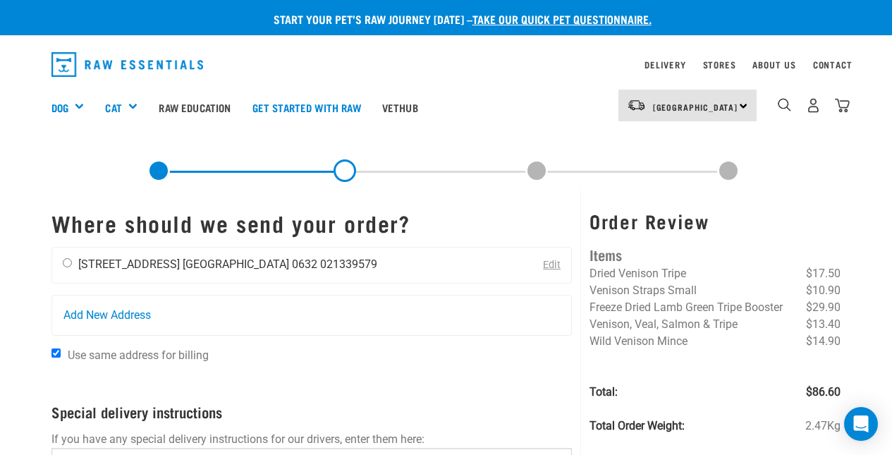
click at [69, 259] on input "radio" at bounding box center [67, 262] width 9 height 9
radio input "true"
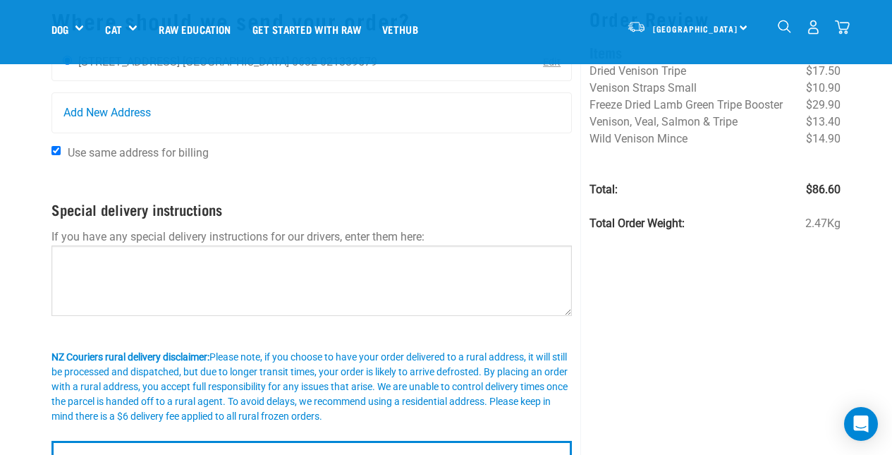
scroll to position [111, 0]
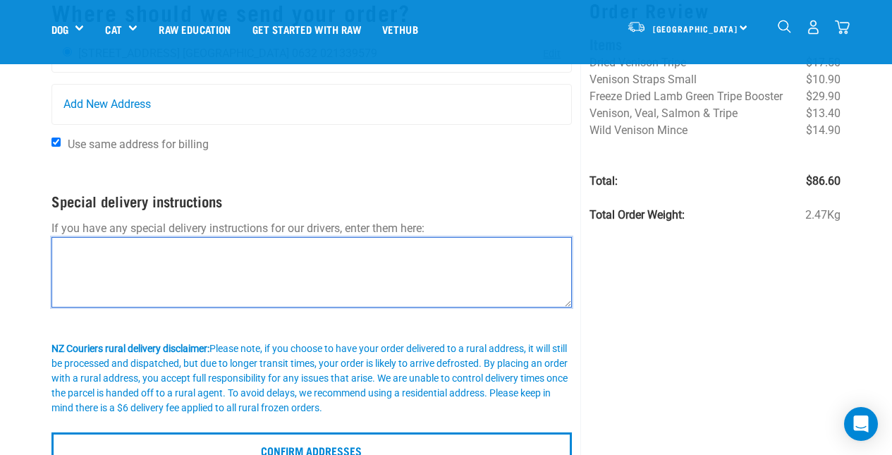
click at [199, 247] on textarea at bounding box center [311, 272] width 521 height 70
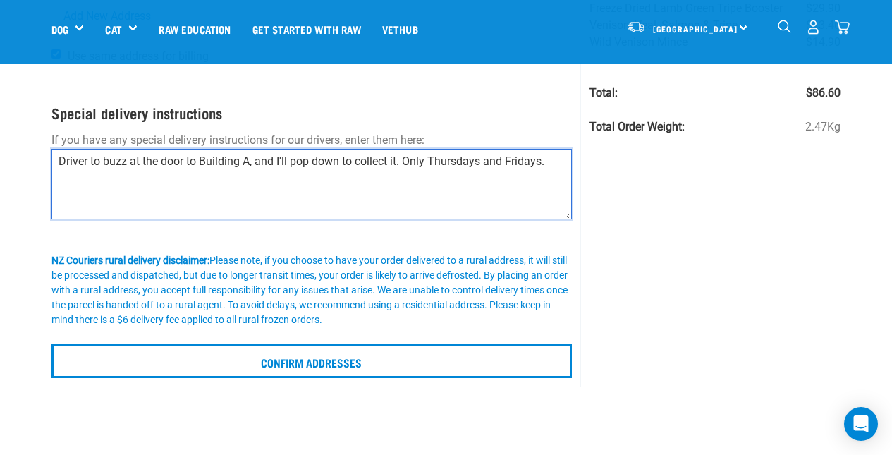
scroll to position [226, 0]
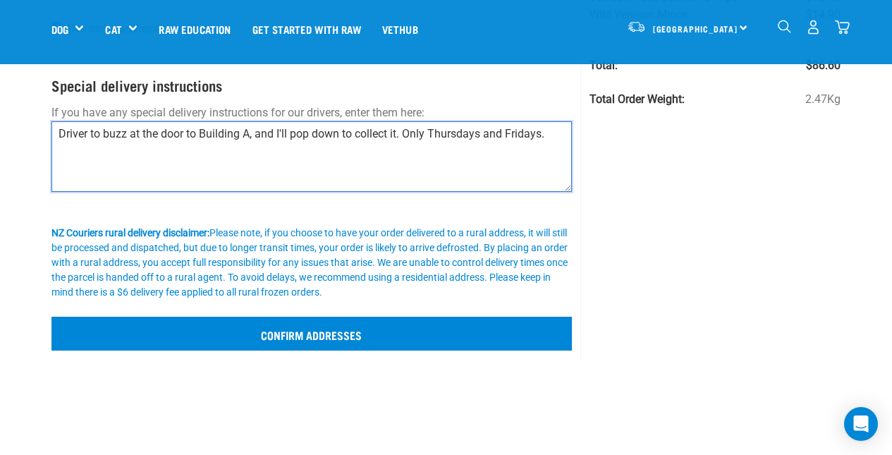
type textarea "Driver to buzz at the door to Building A, and I'll pop down to collect it. Only…"
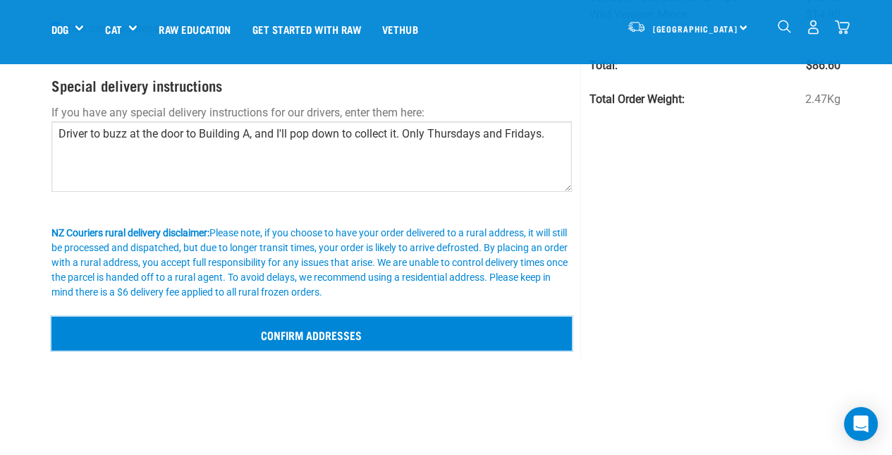
click at [460, 336] on input "Confirm addresses" at bounding box center [311, 333] width 521 height 34
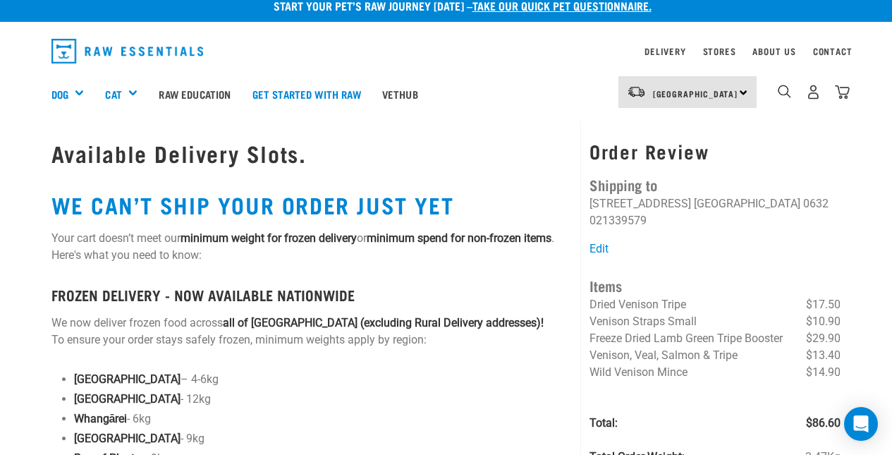
scroll to position [11, 0]
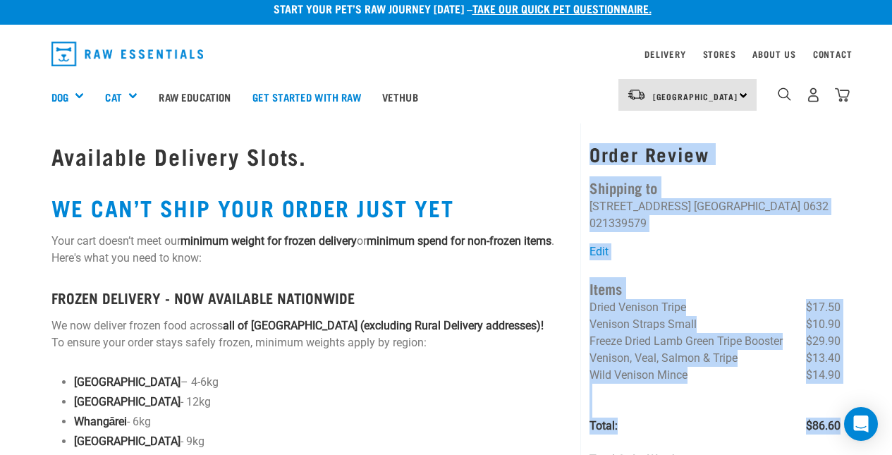
drag, startPoint x: 591, startPoint y: 152, endPoint x: 839, endPoint y: 425, distance: 369.2
click at [839, 425] on div "Order Review Shipping to [PERSON_NAME] [STREET_ADDRESS] [GEOGRAPHIC_DATA] 0632 …" at bounding box center [714, 312] width 251 height 339
copy div "Order Review Shipping to [PERSON_NAME] [STREET_ADDRESS] 021339579 Edit Items Dr…"
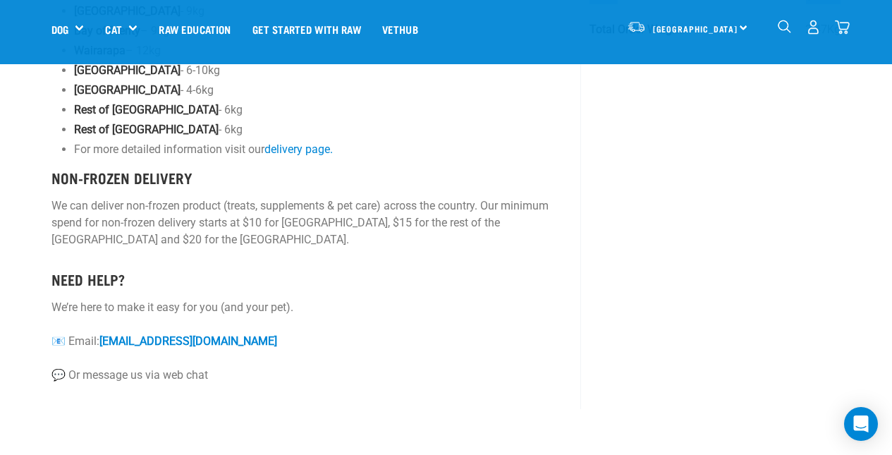
scroll to position [366, 0]
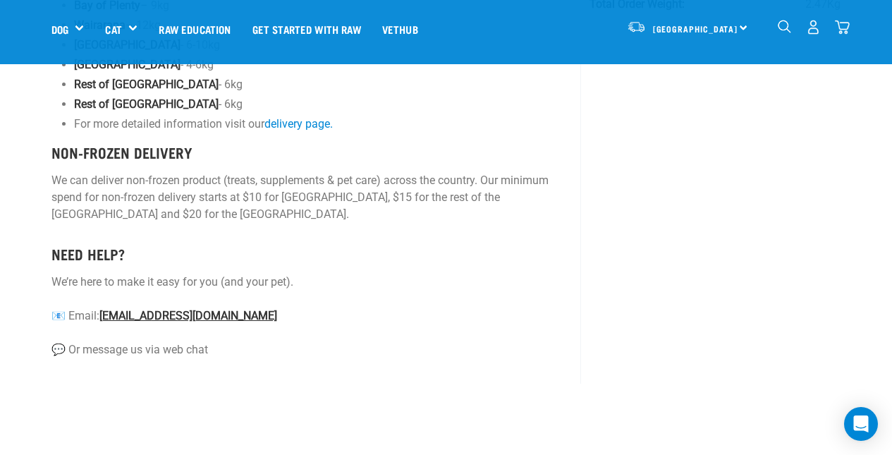
click at [171, 314] on link "[EMAIL_ADDRESS][DOMAIN_NAME]" at bounding box center [188, 315] width 178 height 13
click at [136, 348] on p "We’re here to make it easy for you (and your pet). 📧 Email: [EMAIL_ADDRESS][DOM…" at bounding box center [311, 315] width 521 height 85
click at [152, 314] on link "[EMAIL_ADDRESS][DOMAIN_NAME]" at bounding box center [188, 315] width 178 height 13
drag, startPoint x: 245, startPoint y: 315, endPoint x: 106, endPoint y: 315, distance: 139.6
click at [106, 315] on p "We’re here to make it easy for you (and your pet). 📧 Email: [EMAIL_ADDRESS][DOM…" at bounding box center [311, 315] width 521 height 85
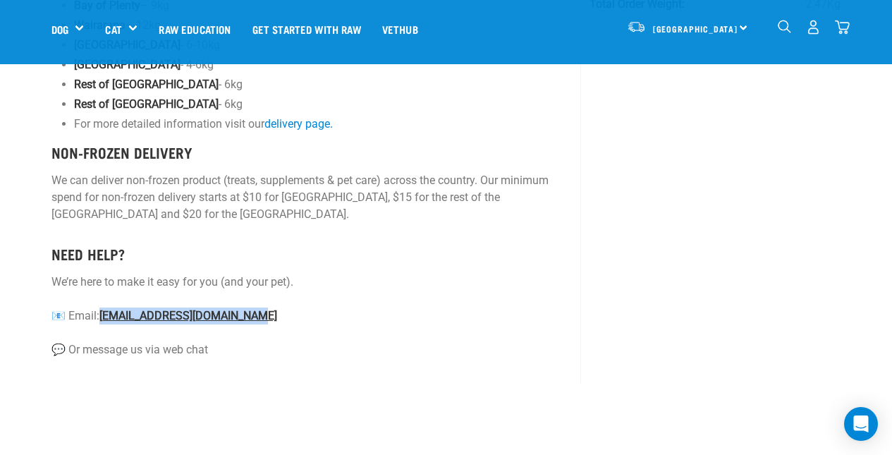
copy link "[EMAIL_ADDRESS][DOMAIN_NAME]"
